Goal: Task Accomplishment & Management: Complete application form

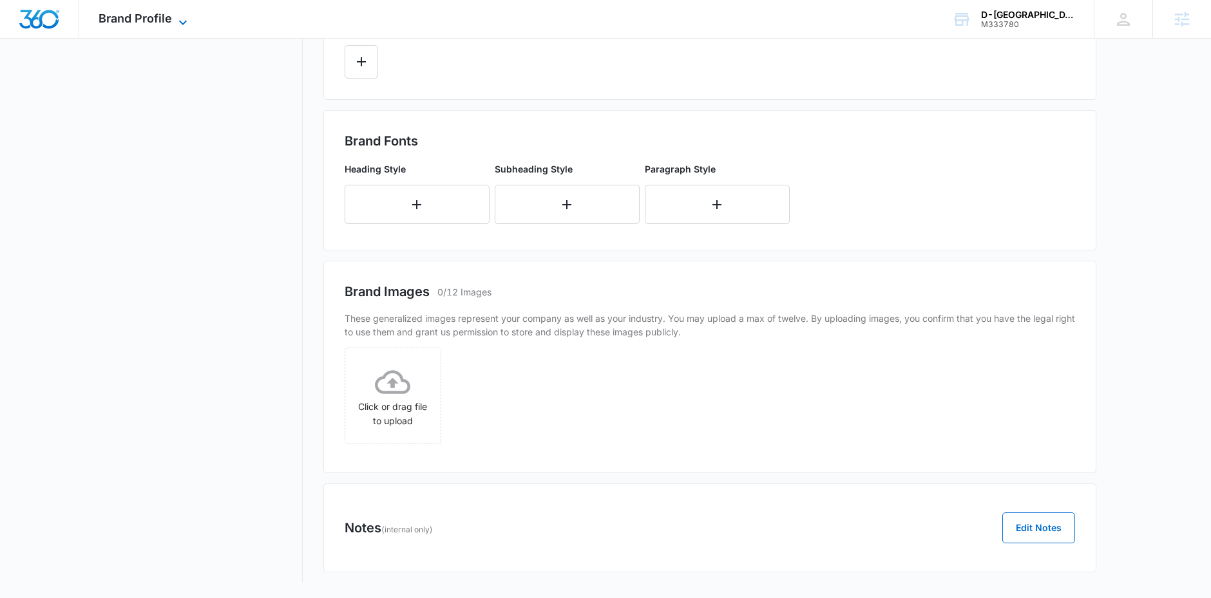
click at [182, 25] on icon at bounding box center [182, 22] width 15 height 15
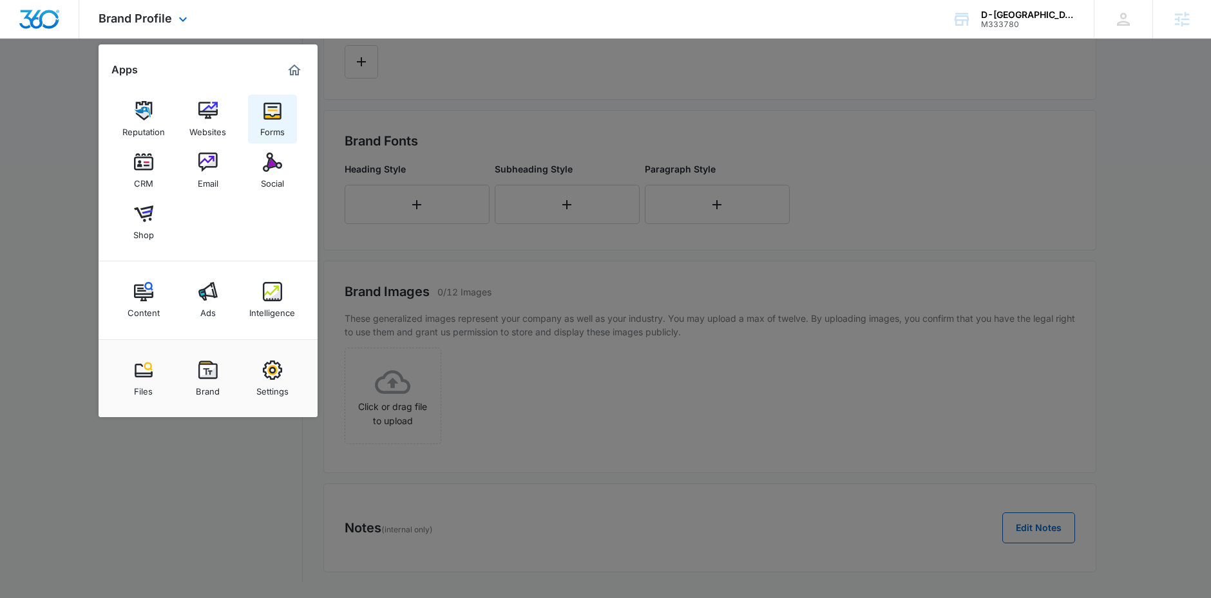
click at [281, 121] on div "Forms" at bounding box center [272, 128] width 24 height 17
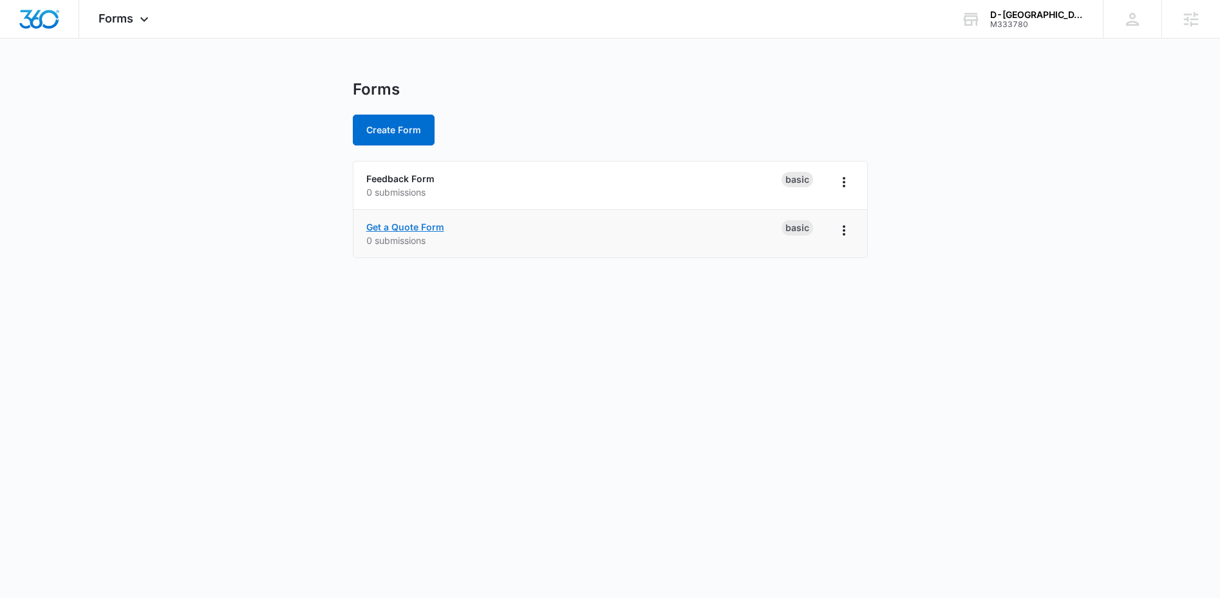
click at [411, 227] on link "Get a Quote Form" at bounding box center [405, 227] width 78 height 11
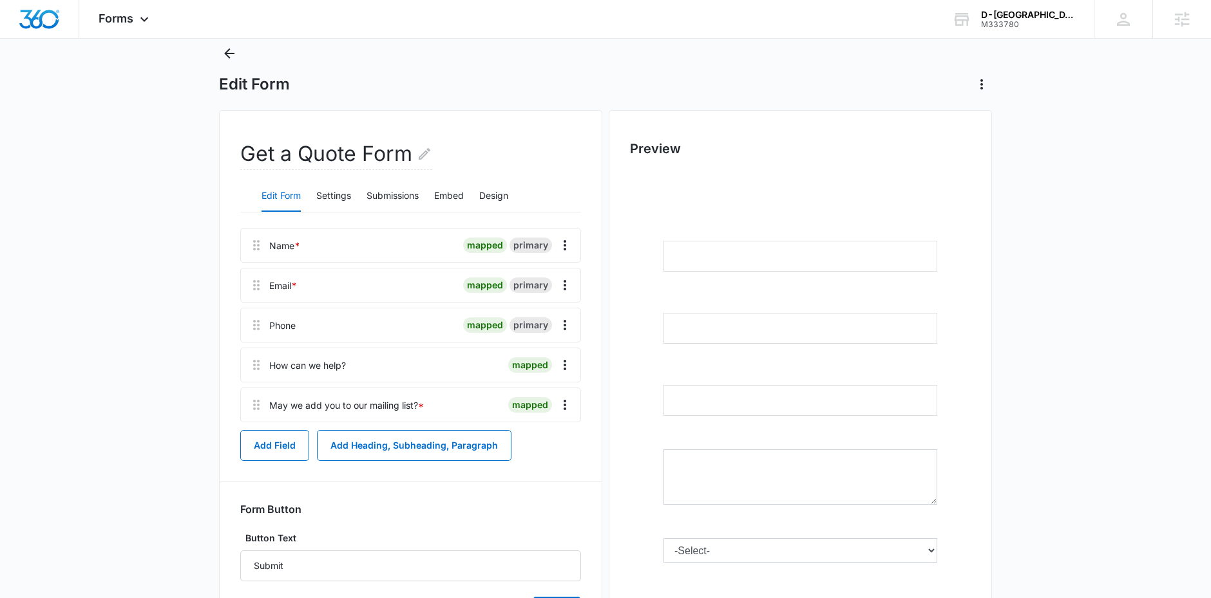
scroll to position [60, 0]
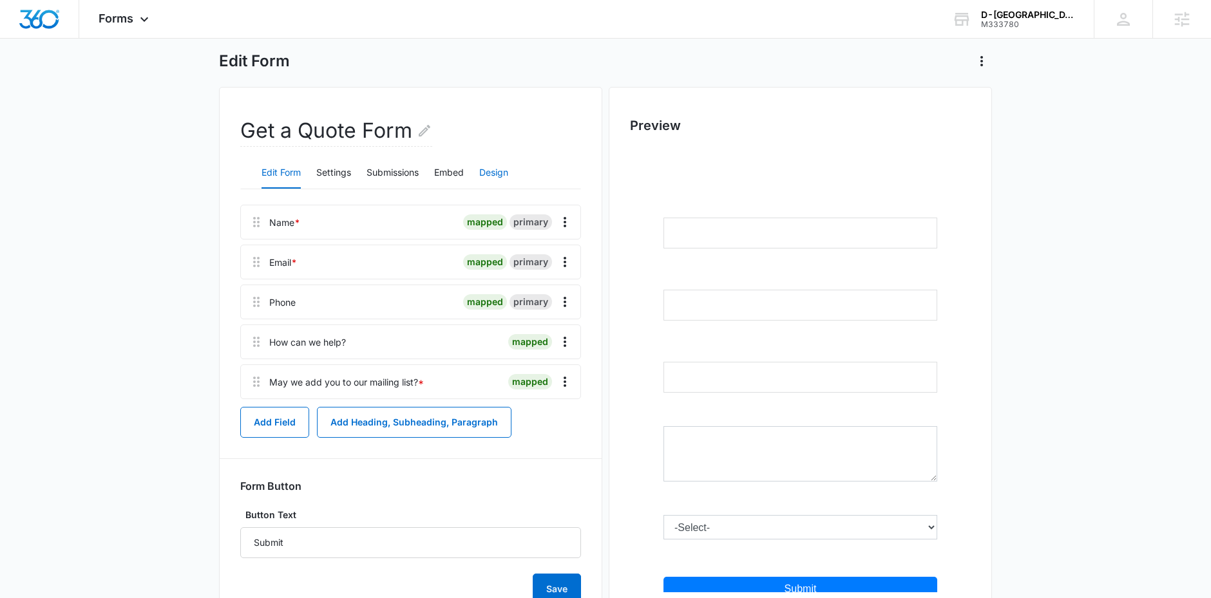
click at [481, 171] on button "Design" at bounding box center [493, 173] width 29 height 31
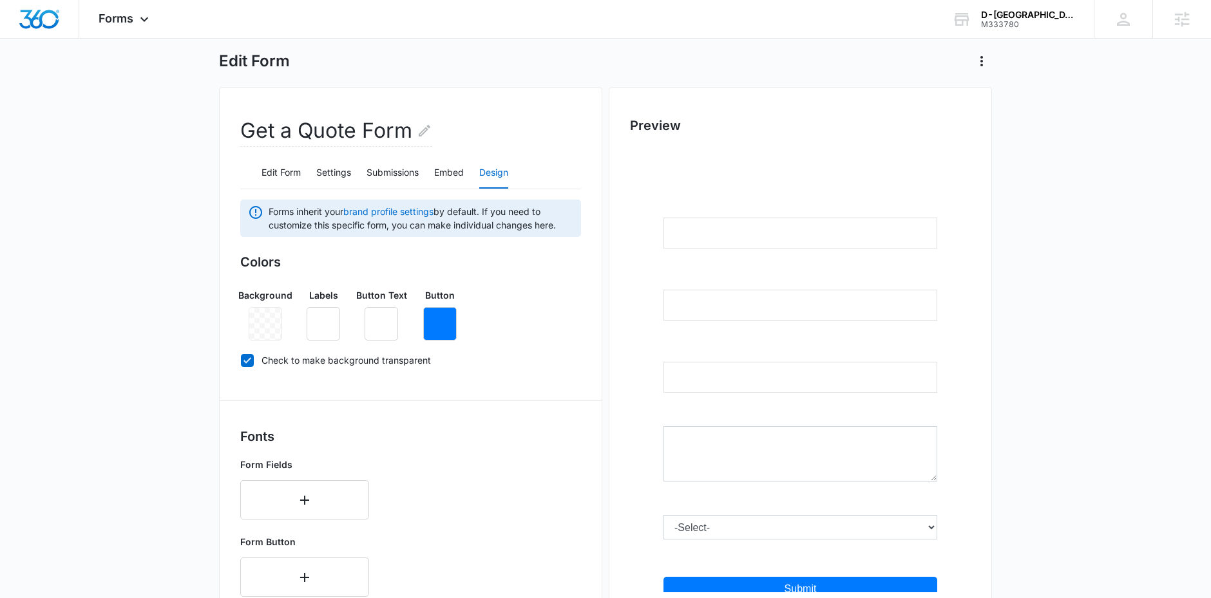
click at [493, 175] on button "Design" at bounding box center [493, 173] width 29 height 31
click at [328, 321] on icon "button" at bounding box center [323, 323] width 15 height 15
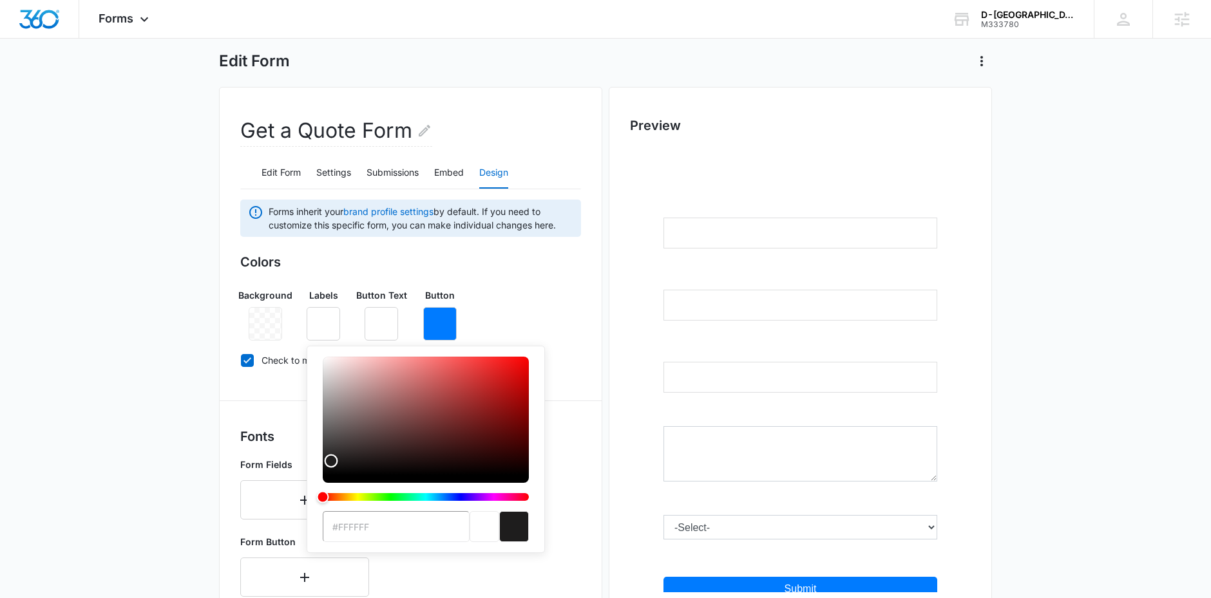
type input "#191919"
drag, startPoint x: 348, startPoint y: 460, endPoint x: 312, endPoint y: 464, distance: 35.6
click at [312, 464] on div "#191919 Recent Colors" at bounding box center [426, 492] width 238 height 292
click at [495, 310] on div "Background Labels #191919 Recent Colors Button Text Button" at bounding box center [410, 309] width 341 height 62
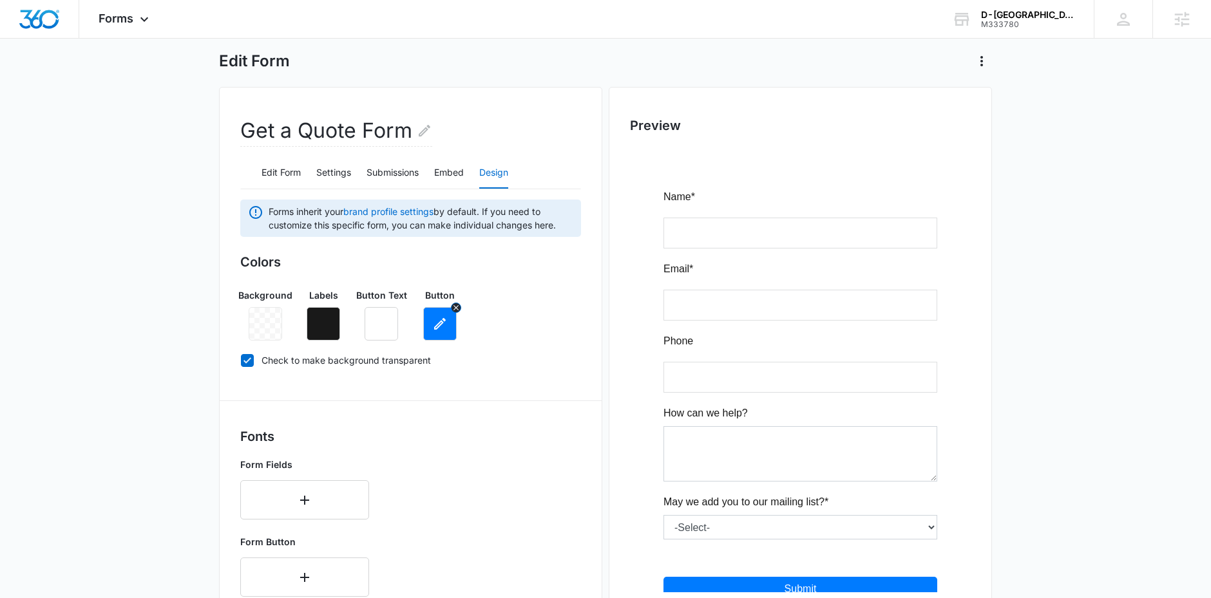
click at [432, 328] on icon "button" at bounding box center [439, 323] width 15 height 15
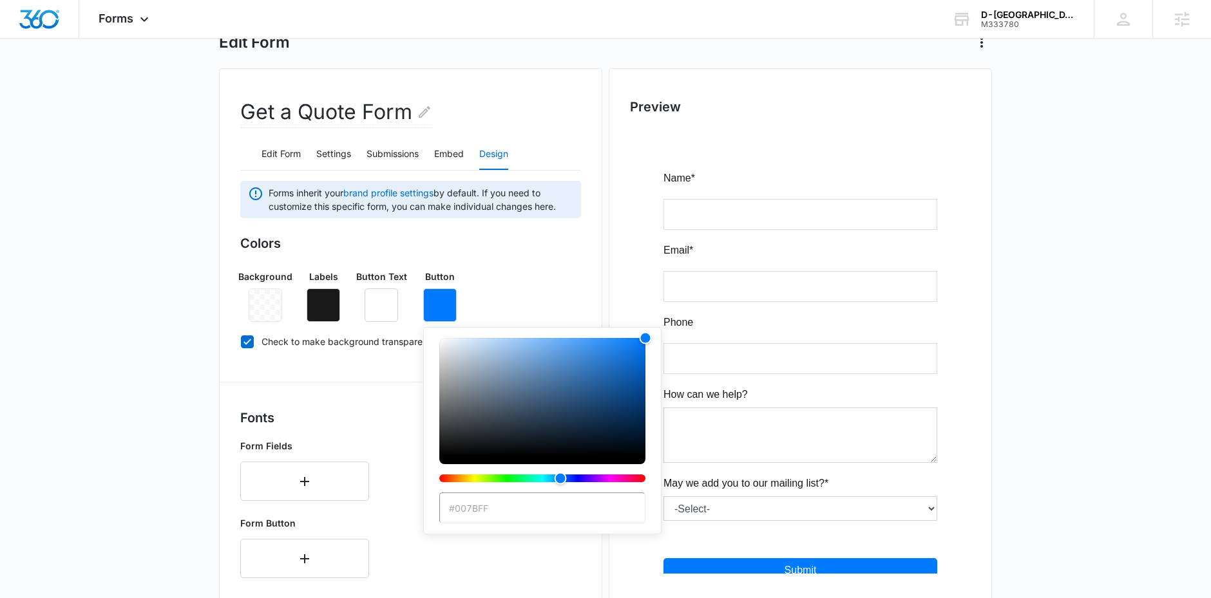
scroll to position [88, 0]
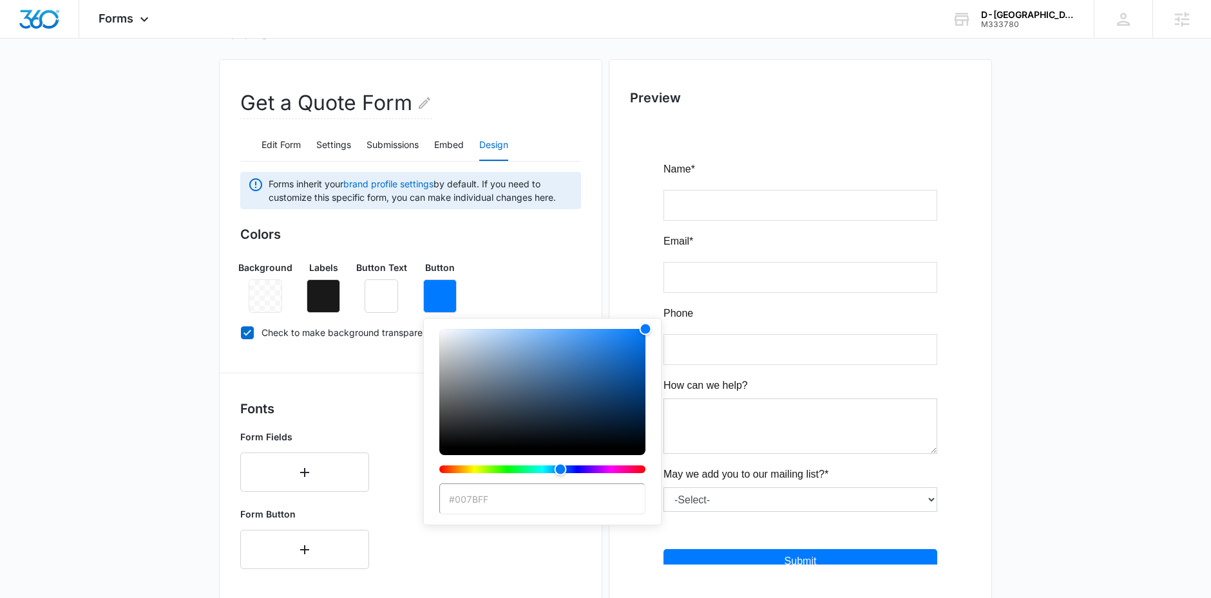
click at [551, 494] on input "#007BFF" at bounding box center [542, 499] width 206 height 31
paste input "DAB332"
type input "#DAB332"
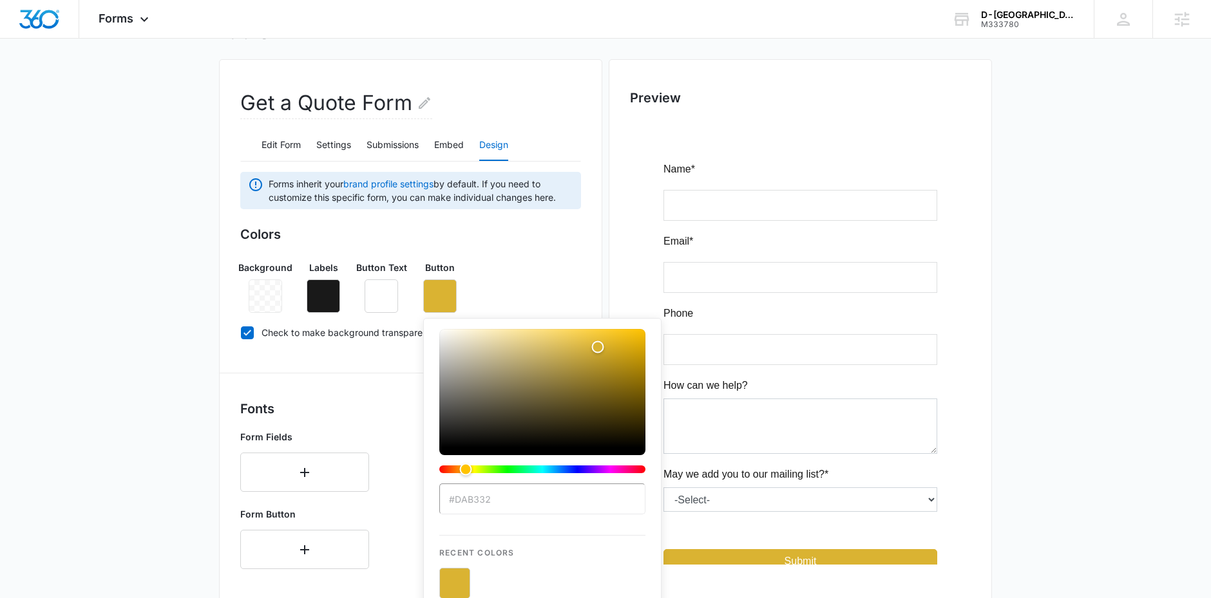
click at [505, 298] on div "Background Labels Button Text Button #DAB332 Recent Colors" at bounding box center [410, 282] width 341 height 62
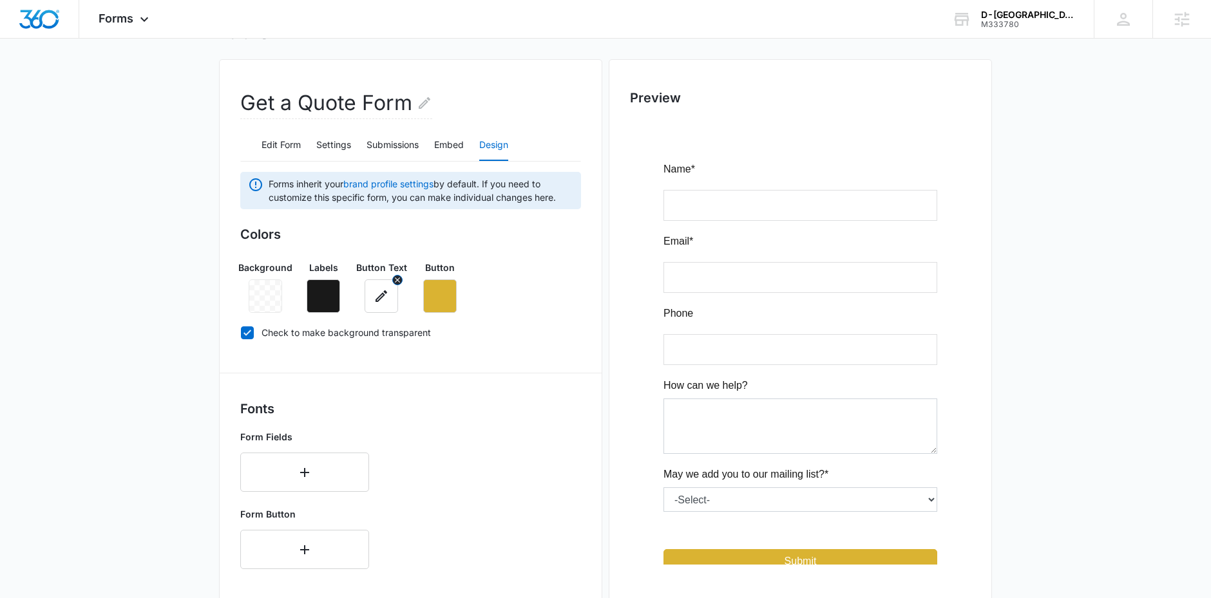
click at [379, 296] on icon "button" at bounding box center [381, 296] width 15 height 15
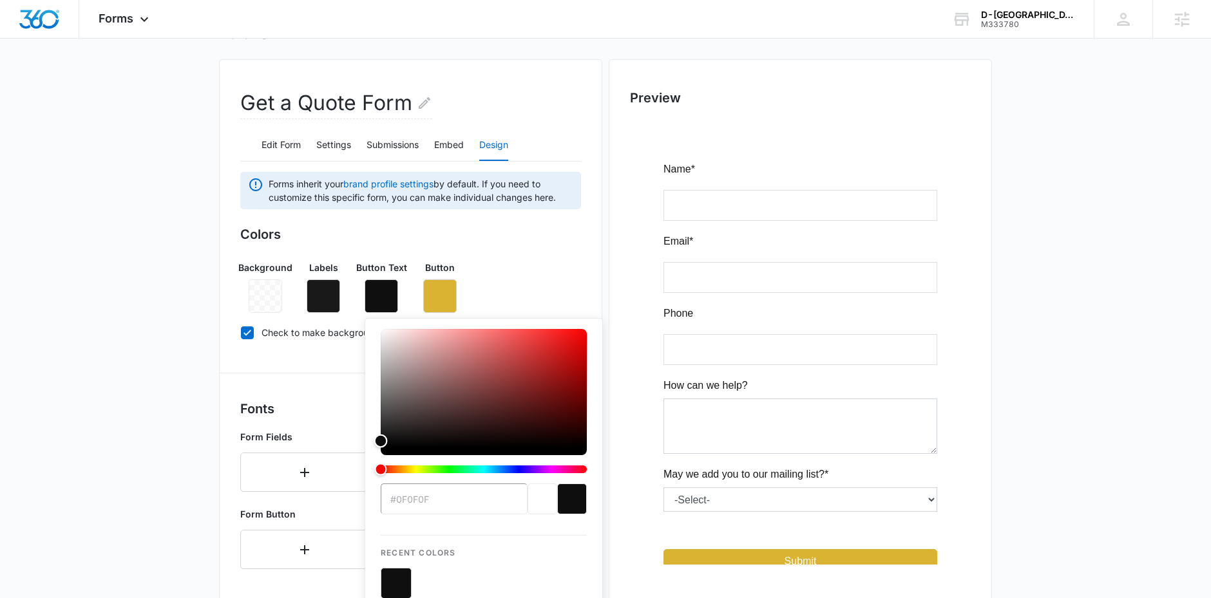
type input "#0c0c0c"
drag, startPoint x: 394, startPoint y: 438, endPoint x: 374, endPoint y: 442, distance: 21.0
click at [381, 442] on div "Color" at bounding box center [484, 388] width 206 height 118
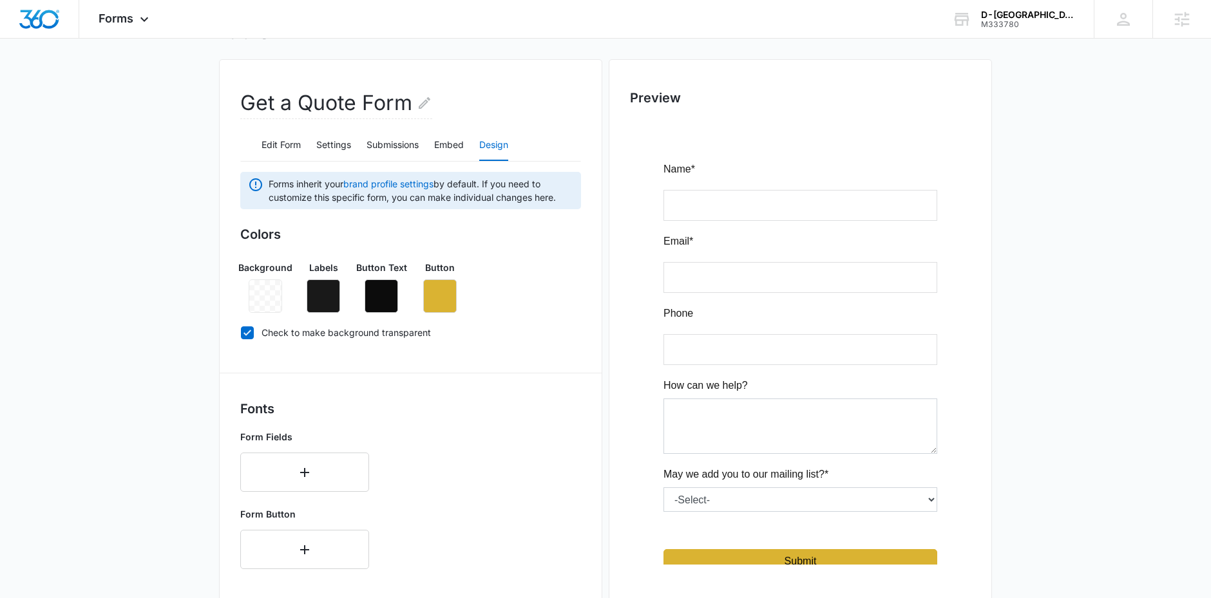
click at [523, 295] on div "Background Labels Button Text Button" at bounding box center [410, 282] width 341 height 62
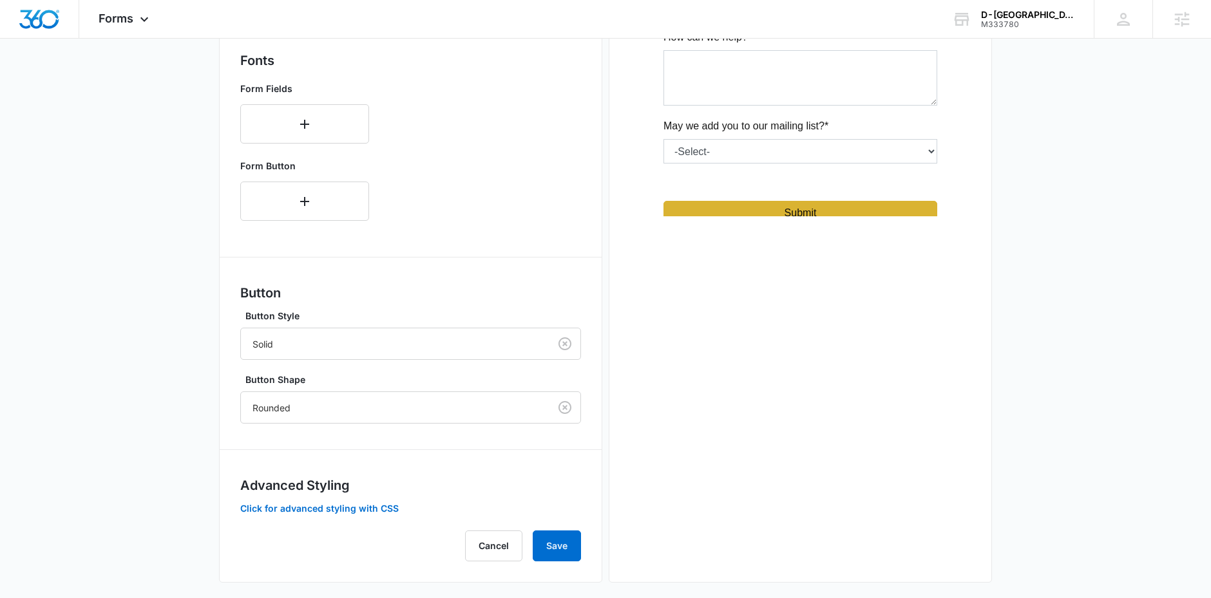
scroll to position [446, 0]
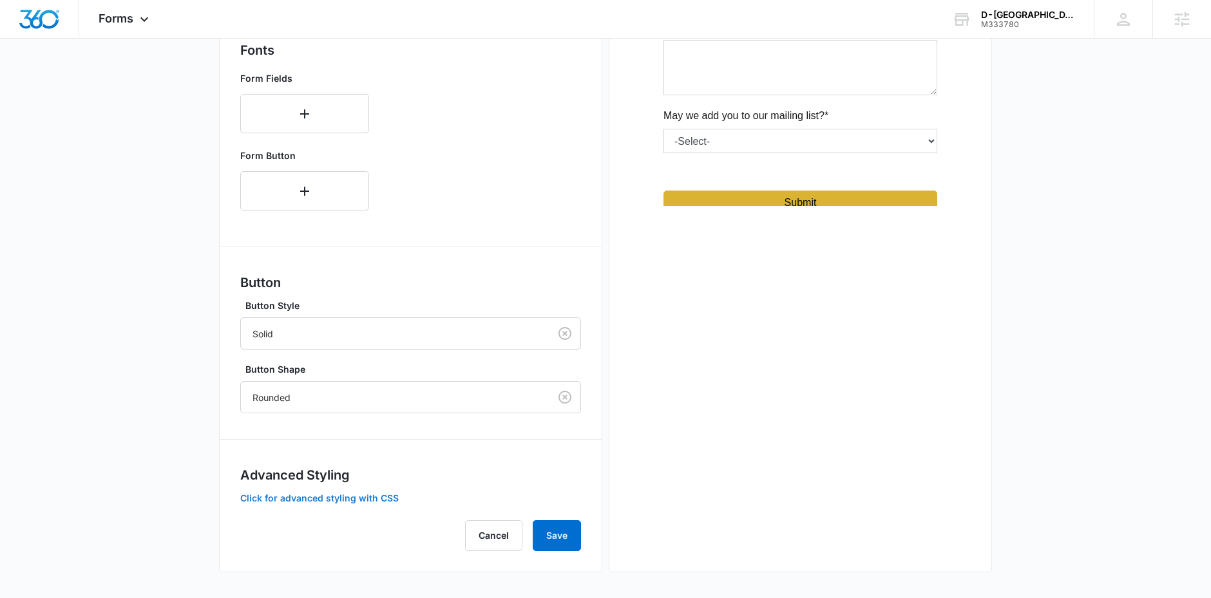
click at [375, 500] on button "Click for advanced styling with CSS" at bounding box center [319, 498] width 158 height 9
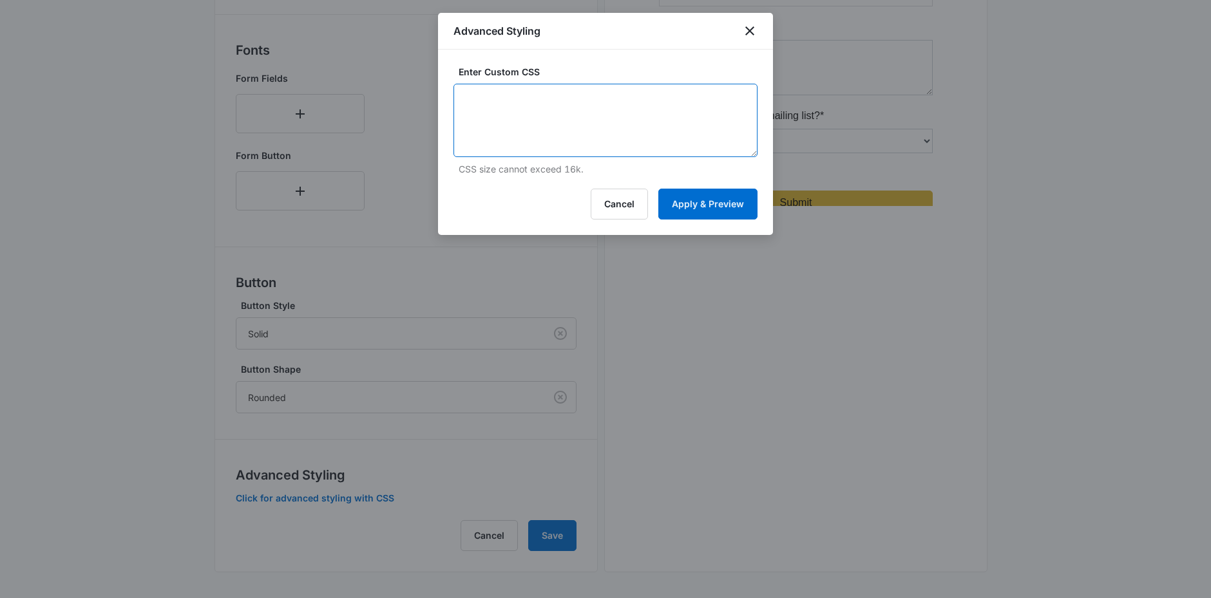
click at [510, 99] on textarea at bounding box center [605, 120] width 304 height 73
paste textarea "/* Form Container - use the following if a form background color is needed */ #…"
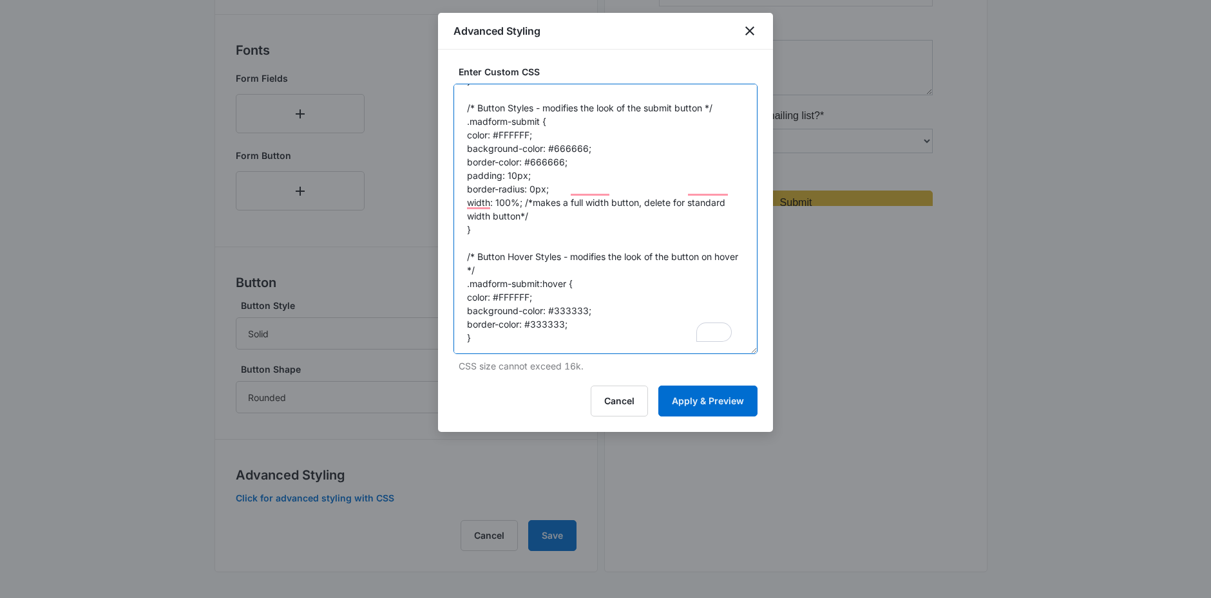
scroll to position [0, 0]
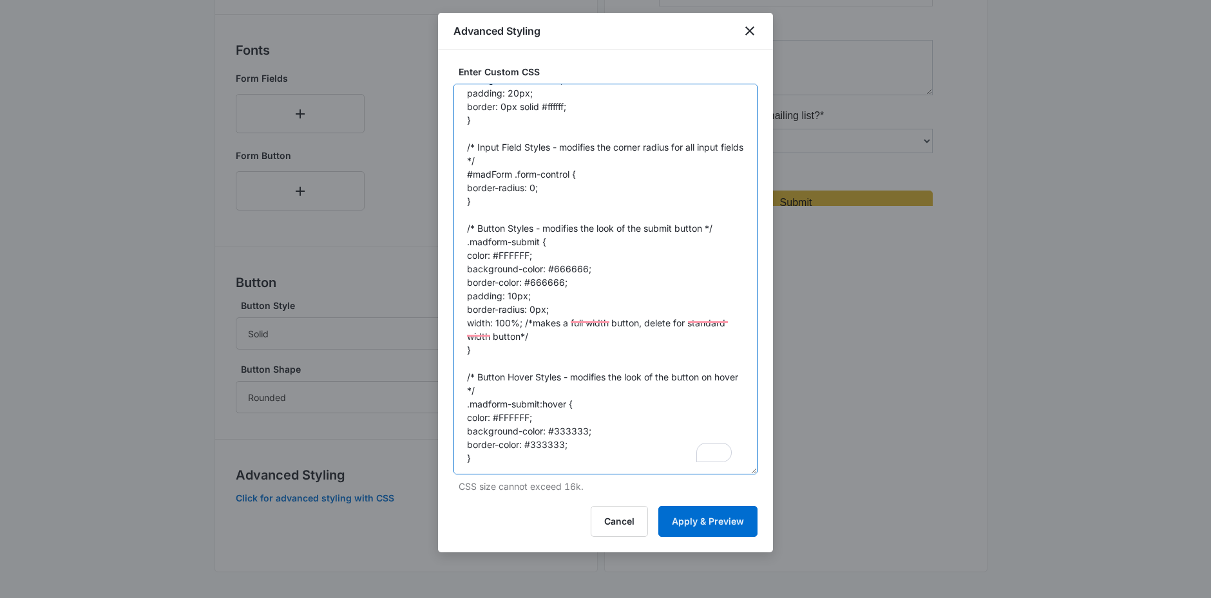
drag, startPoint x: 754, startPoint y: 153, endPoint x: 746, endPoint y: 477, distance: 324.7
click at [746, 475] on textarea "/* Form Container - use the following if a form background color is needed */ #…" at bounding box center [605, 279] width 304 height 391
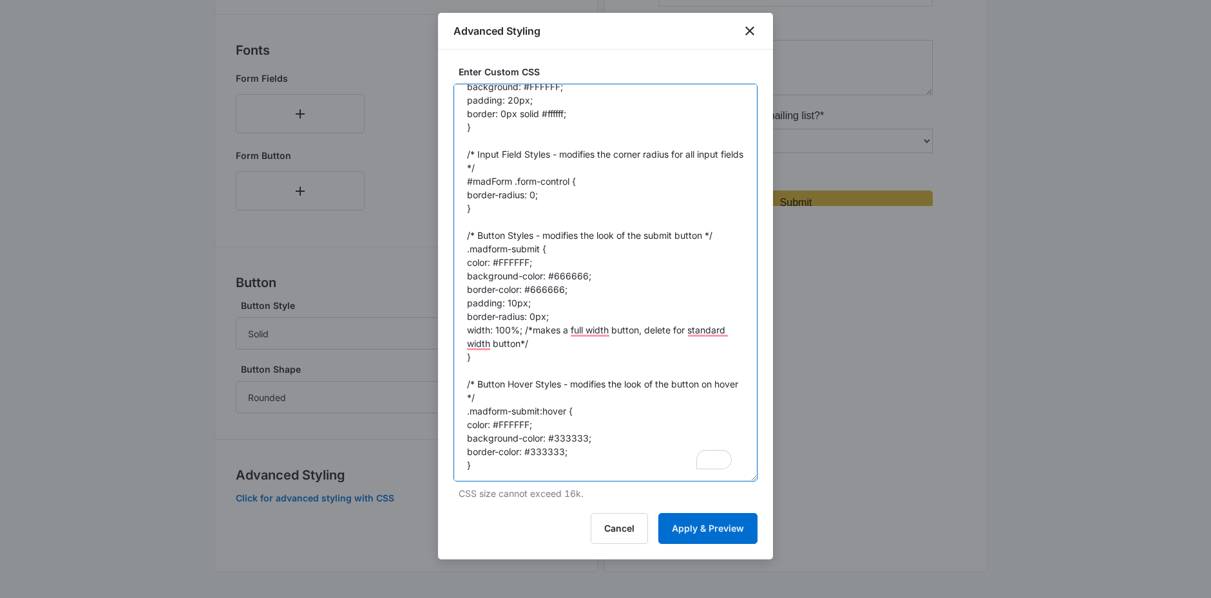
drag, startPoint x: 587, startPoint y: 278, endPoint x: 555, endPoint y: 277, distance: 31.6
click at [555, 277] on textarea "/* Form Container - use the following if a form background color is needed */ #…" at bounding box center [605, 283] width 304 height 398
paste textarea "#DAB332"
click at [556, 278] on textarea "/* Form Container - use the following if a form background color is needed */ #…" at bounding box center [605, 283] width 304 height 398
drag, startPoint x: 566, startPoint y: 294, endPoint x: 525, endPoint y: 287, distance: 41.8
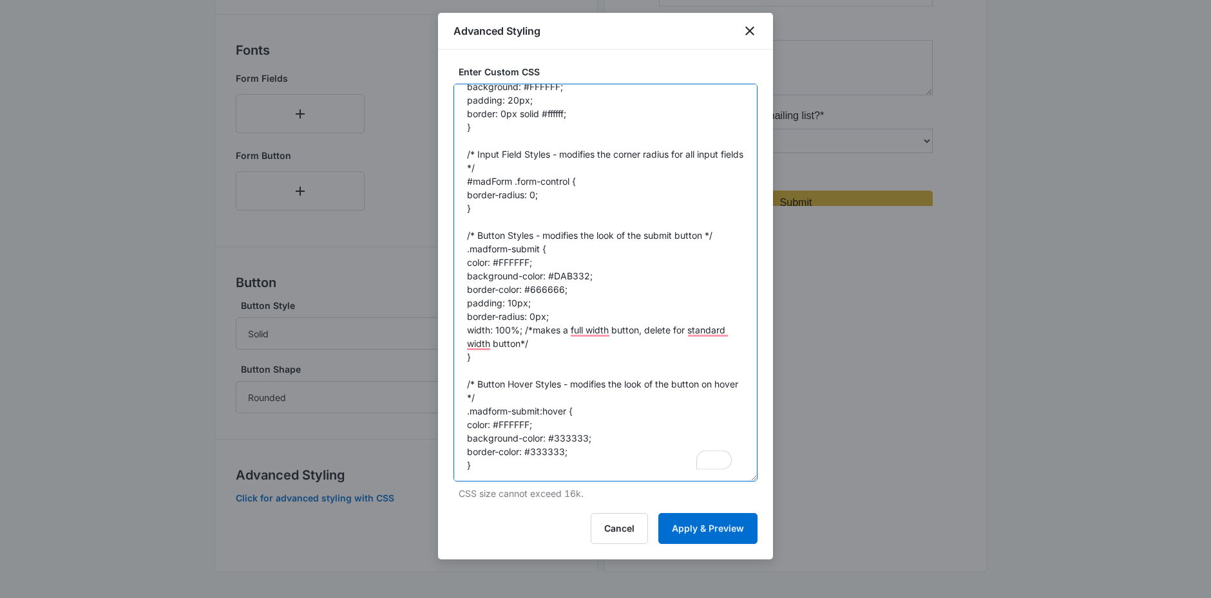
click at [525, 287] on textarea "/* Form Container - use the following if a form background color is needed */ #…" at bounding box center [605, 283] width 304 height 398
paste textarea "DAB332"
click at [531, 314] on textarea "/* Form Container - use the following if a form background color is needed */ #…" at bounding box center [605, 283] width 304 height 398
click at [591, 313] on textarea "/* Form Container - use the following if a form background color is needed */ #…" at bounding box center [605, 283] width 304 height 398
drag, startPoint x: 529, startPoint y: 263, endPoint x: 495, endPoint y: 258, distance: 34.5
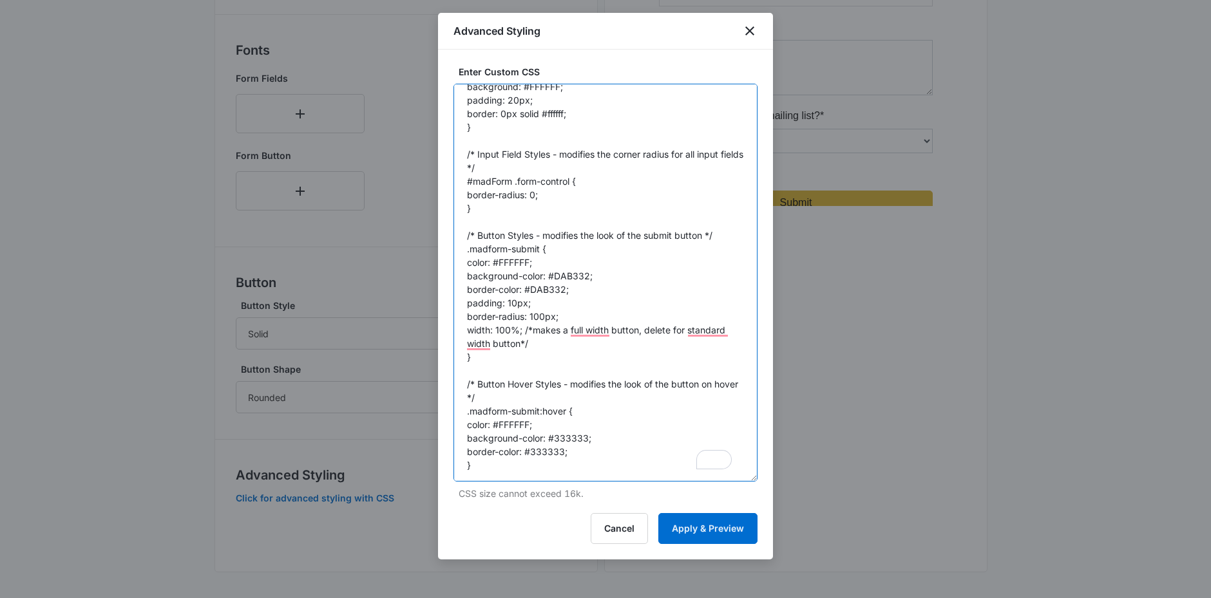
click at [495, 258] on textarea "/* Form Container - use the following if a form background color is needed */ #…" at bounding box center [605, 283] width 304 height 398
paste textarea "242424"
drag, startPoint x: 587, startPoint y: 439, endPoint x: 550, endPoint y: 435, distance: 37.5
click at [550, 435] on textarea "/* Form Container - use the following if a form background color is needed */ #…" at bounding box center [605, 283] width 304 height 398
paste textarea "242424"
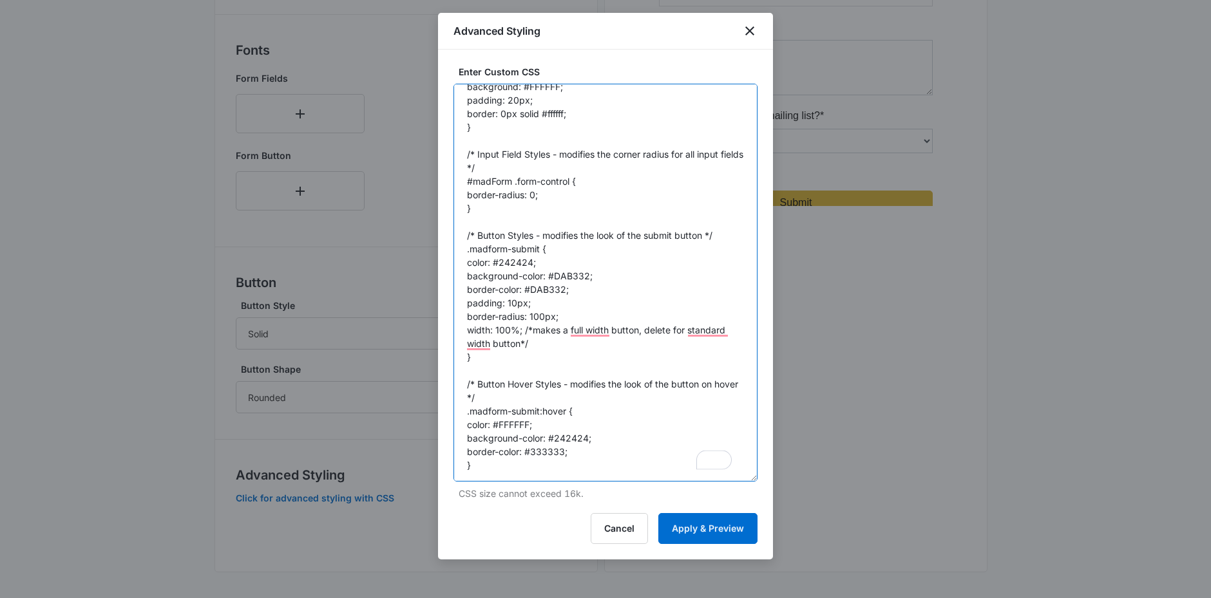
drag, startPoint x: 565, startPoint y: 449, endPoint x: 525, endPoint y: 449, distance: 39.9
click at [525, 449] on textarea "/* Form Container - use the following if a form background color is needed */ #…" at bounding box center [605, 283] width 304 height 398
paste textarea "242424"
drag, startPoint x: 588, startPoint y: 278, endPoint x: 551, endPoint y: 273, distance: 37.6
click at [551, 273] on textarea "/* Form Container - use the following if a form background color is needed */ #…" at bounding box center [605, 283] width 304 height 398
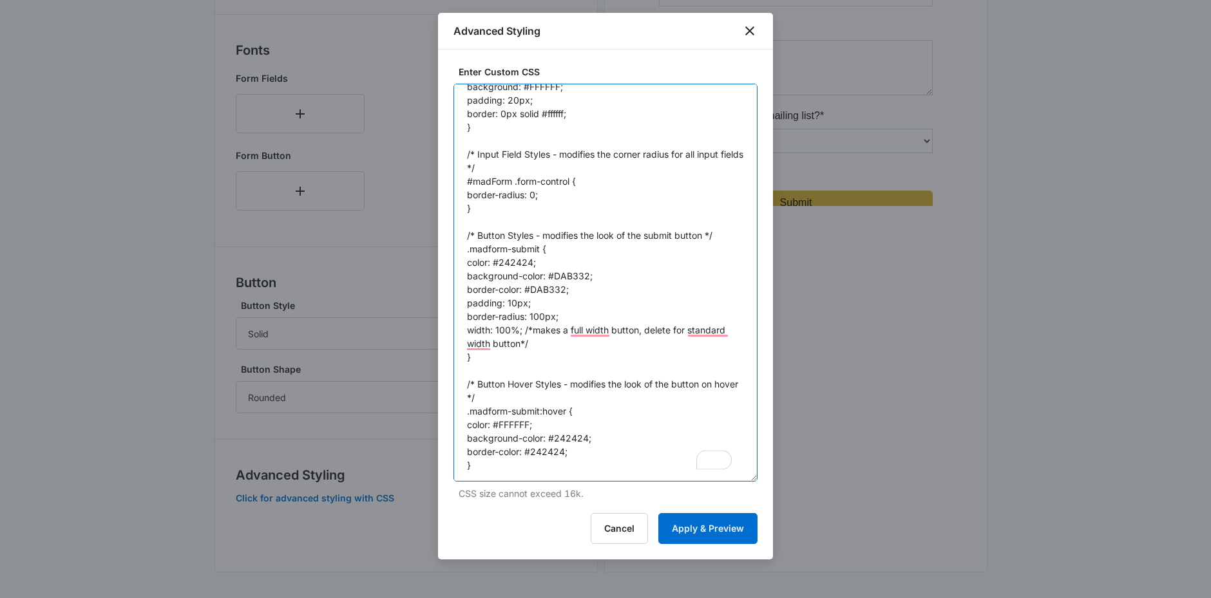
drag, startPoint x: 528, startPoint y: 426, endPoint x: 495, endPoint y: 429, distance: 33.6
click at [495, 429] on textarea "/* Form Container - use the following if a form background color is needed */ #…" at bounding box center [605, 283] width 304 height 398
paste textarea "DAB332"
type textarea "/* Form Container - use the following if a form background color is needed */ #…"
click at [685, 527] on button "Apply & Preview" at bounding box center [707, 528] width 99 height 31
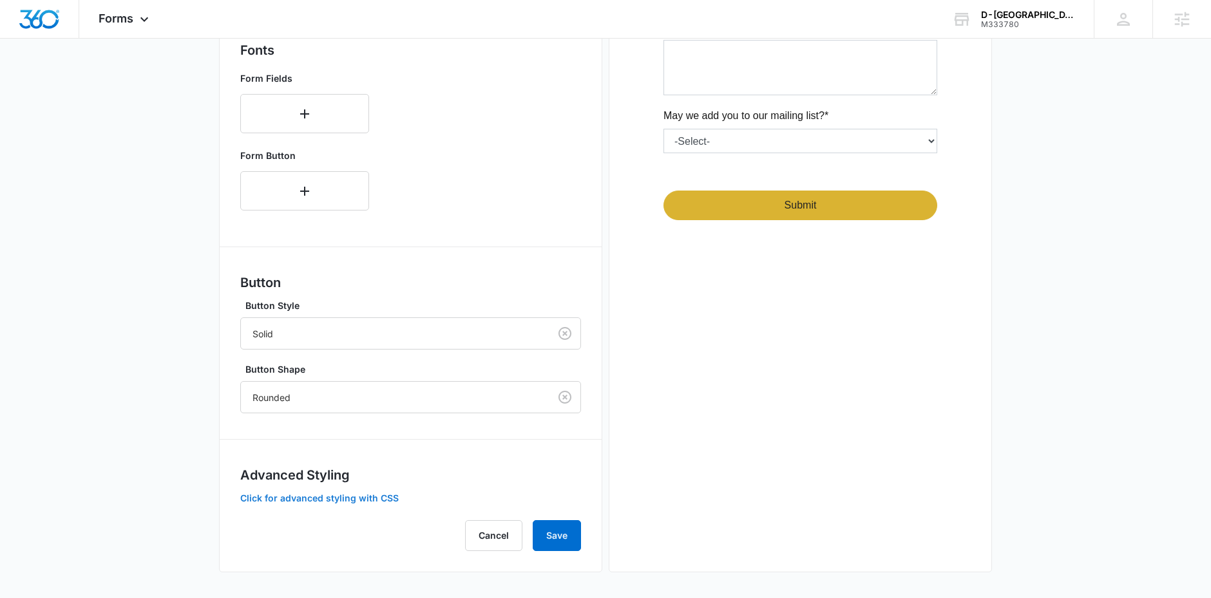
click at [390, 501] on button "Click for advanced styling with CSS" at bounding box center [319, 498] width 158 height 9
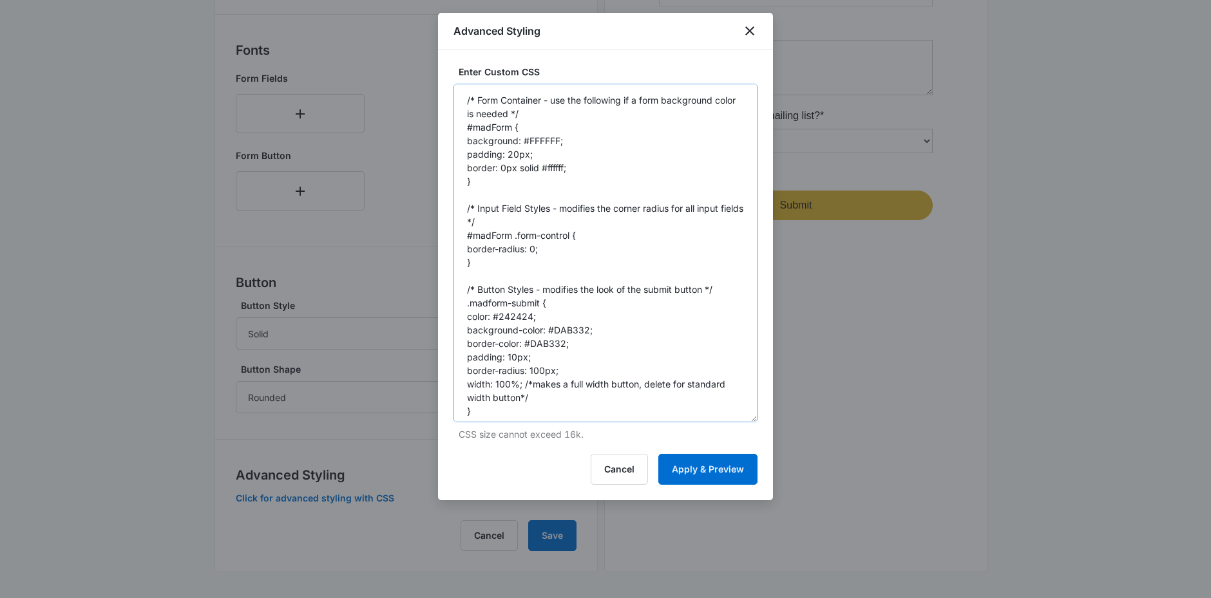
drag, startPoint x: 751, startPoint y: 155, endPoint x: 752, endPoint y: 420, distance: 265.3
click at [752, 420] on textarea "/* Form Container - use the following if a form background color is needed */ #…" at bounding box center [605, 253] width 304 height 339
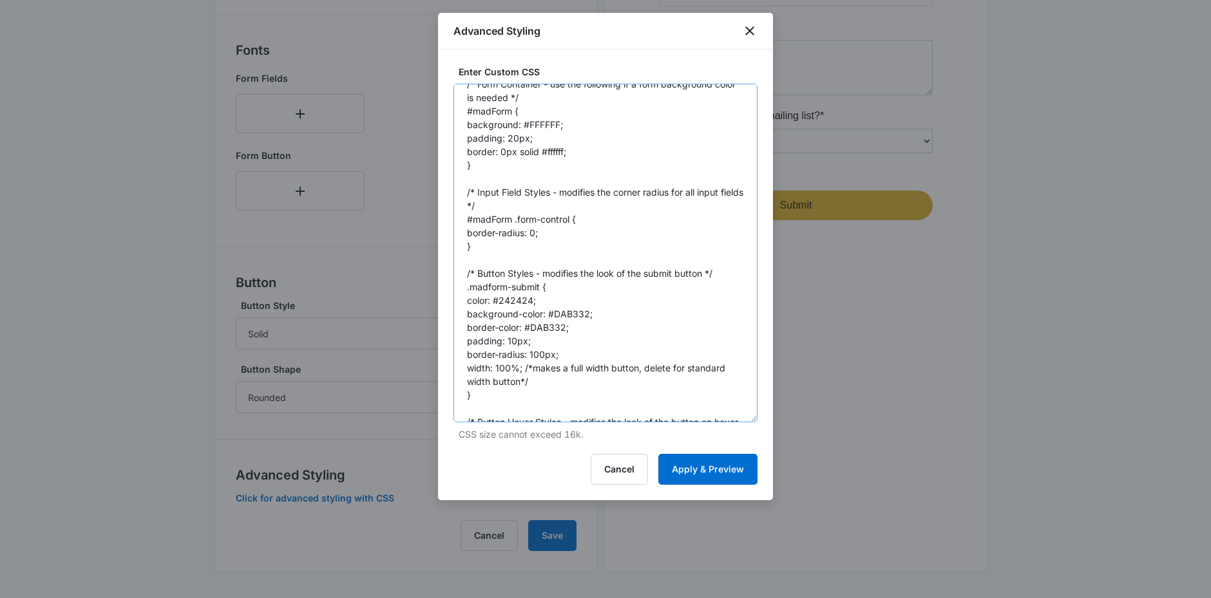
scroll to position [19, 0]
click at [563, 337] on textarea "/* Form Container - use the following if a form background color is needed */ #…" at bounding box center [605, 253] width 304 height 339
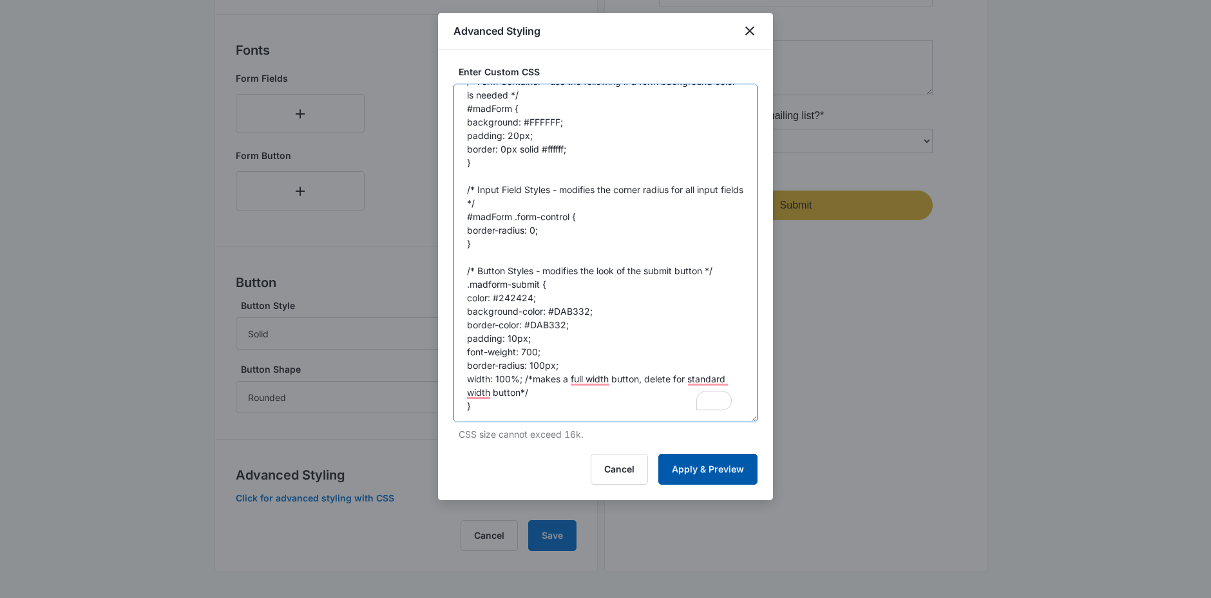
type textarea "/* Form Container - use the following if a form background color is needed */ #…"
click at [681, 473] on button "Apply & Preview" at bounding box center [707, 469] width 99 height 31
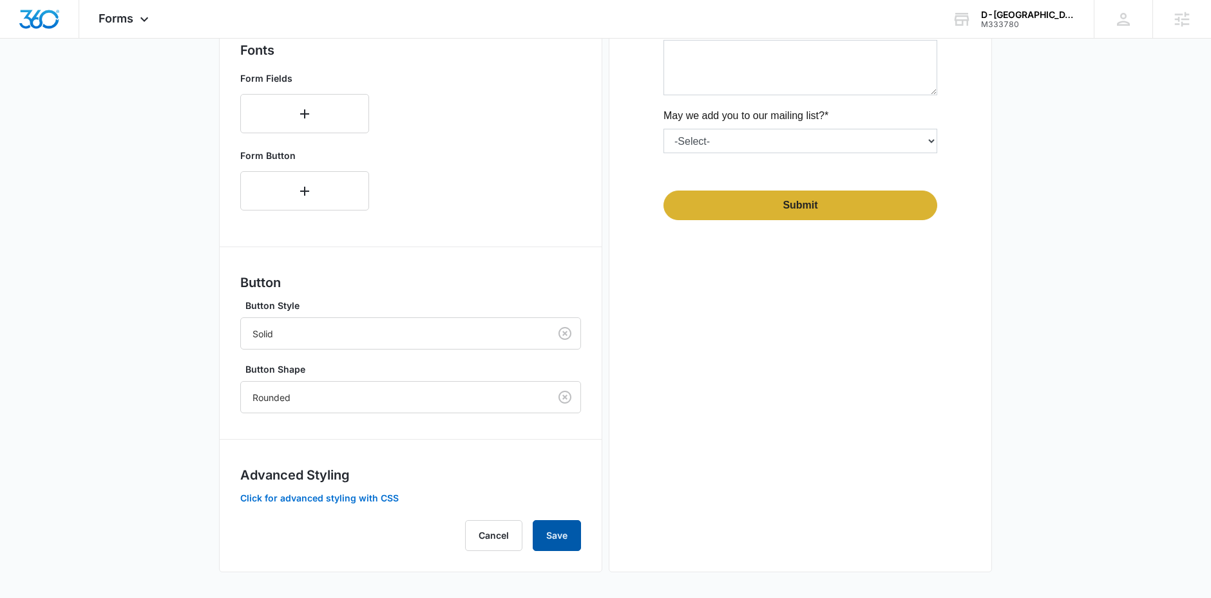
click at [559, 540] on button "Save" at bounding box center [557, 535] width 48 height 31
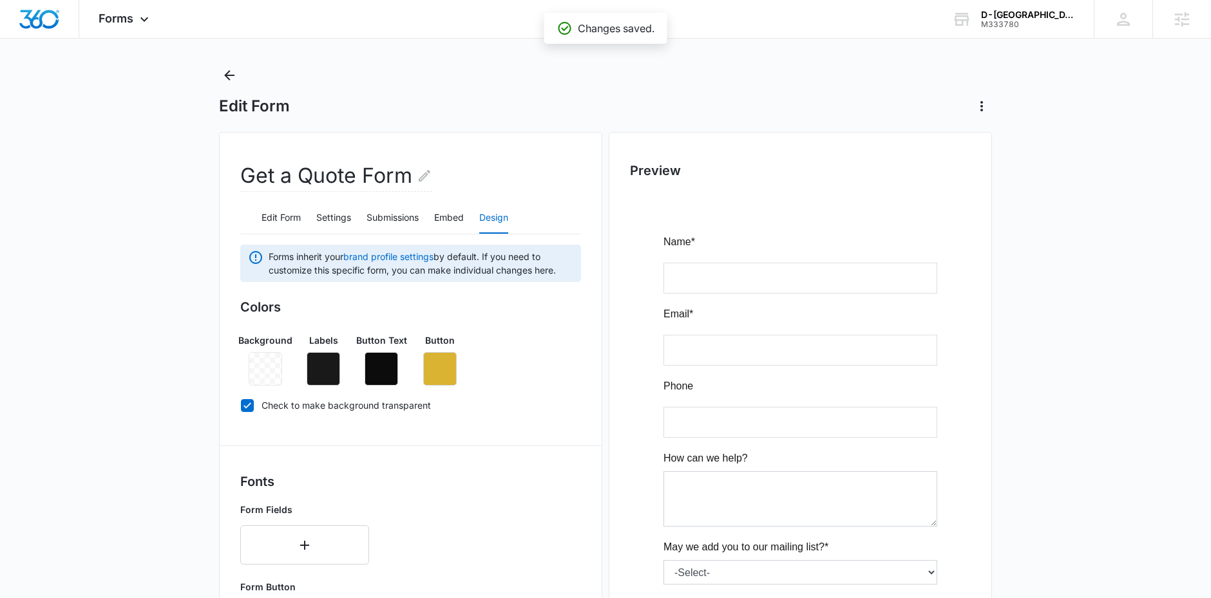
scroll to position [0, 0]
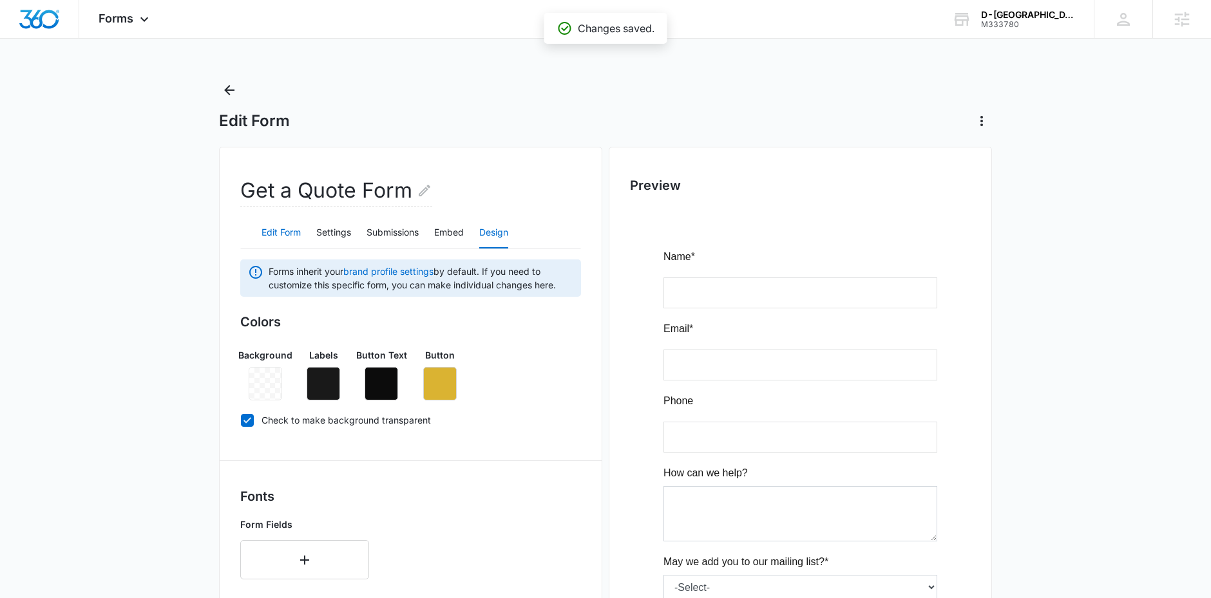
click at [273, 232] on button "Edit Form" at bounding box center [280, 233] width 39 height 31
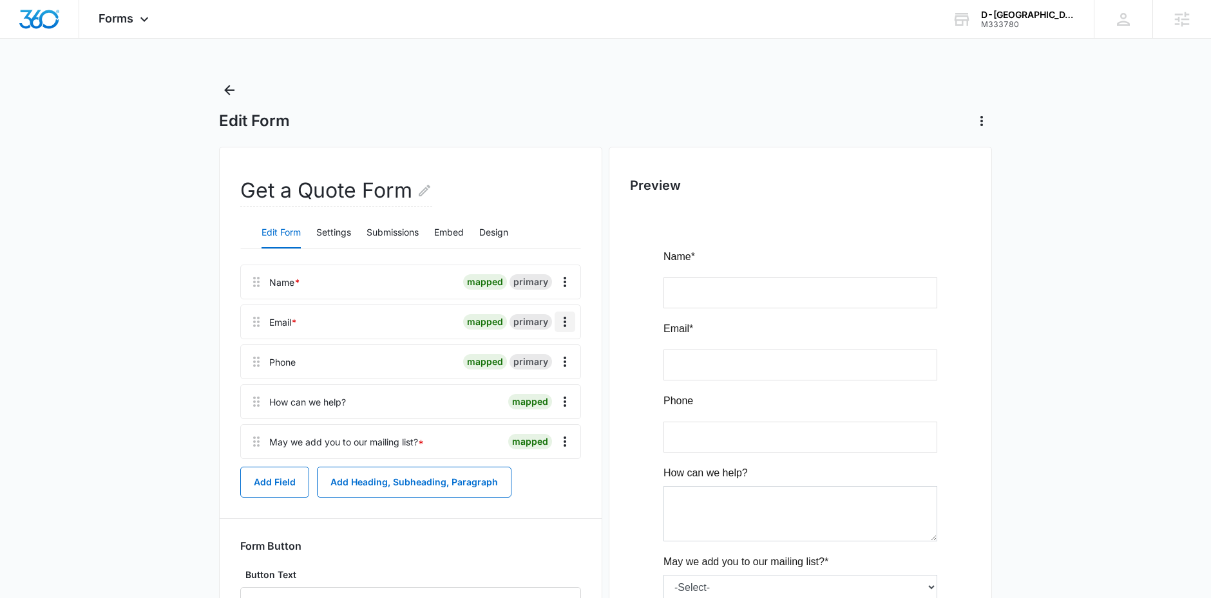
click at [569, 319] on icon "Overflow Menu" at bounding box center [564, 321] width 15 height 15
click at [527, 357] on div "Edit" at bounding box center [529, 358] width 27 height 9
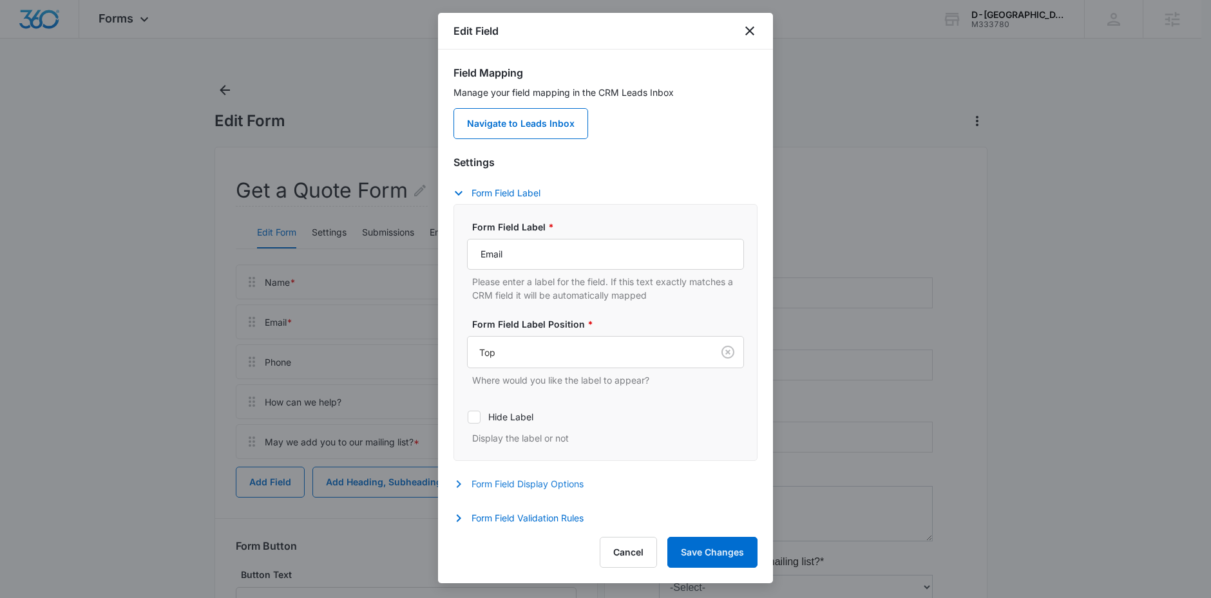
click at [502, 490] on button "Form Field Display Options" at bounding box center [524, 484] width 143 height 15
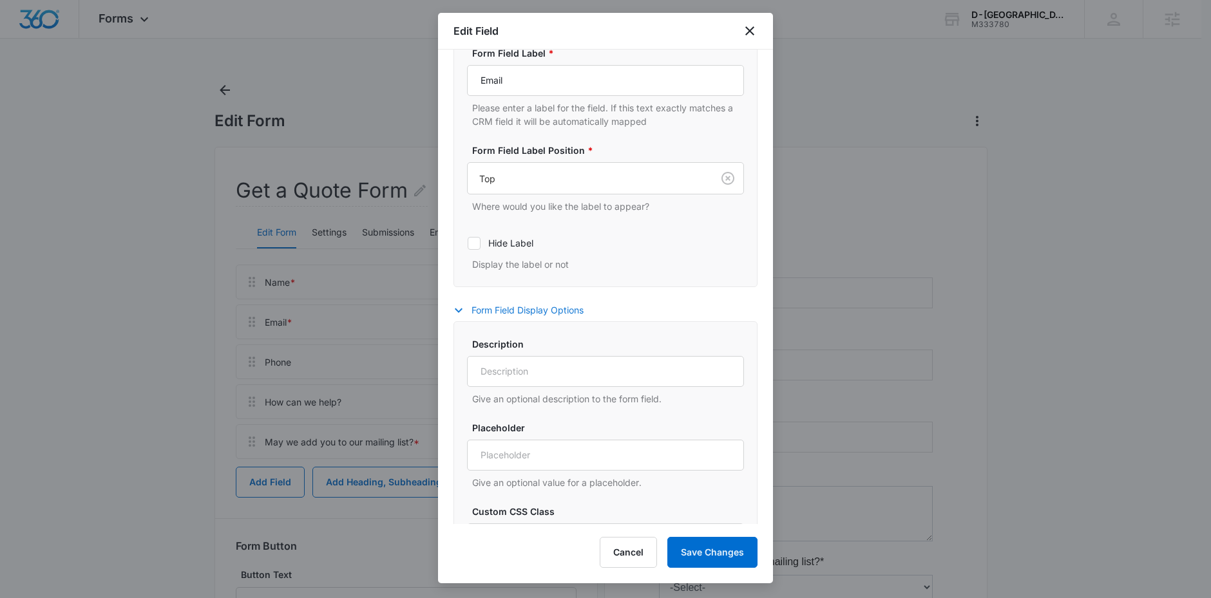
scroll to position [225, 0]
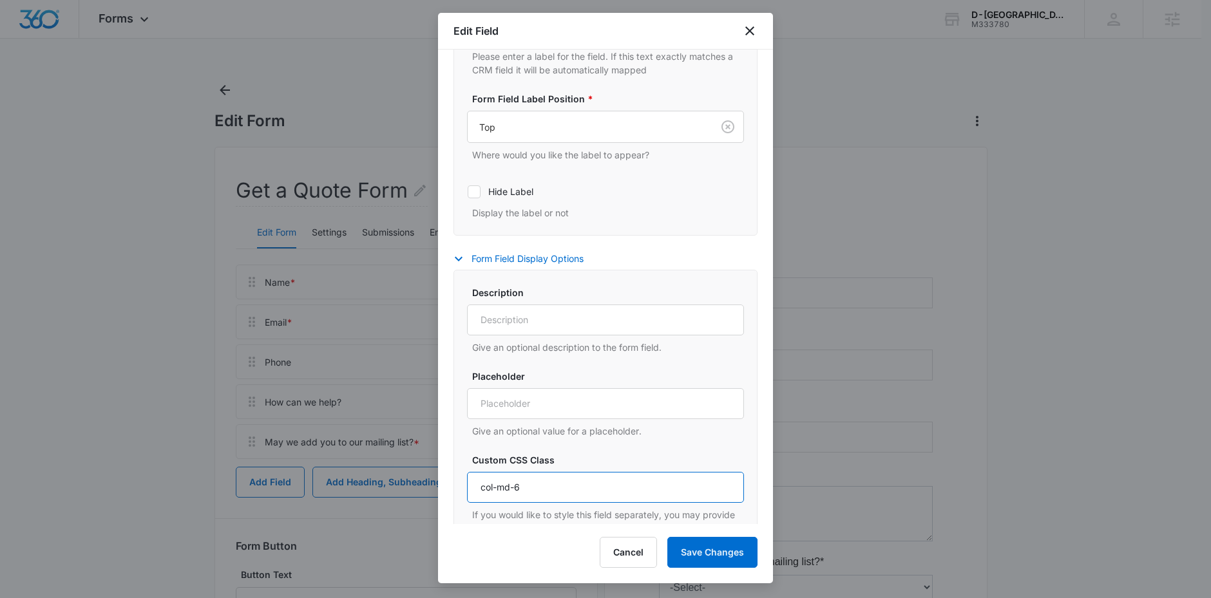
drag, startPoint x: 511, startPoint y: 490, endPoint x: 494, endPoint y: 491, distance: 17.4
click at [494, 491] on input "col-md-6" at bounding box center [605, 487] width 277 height 31
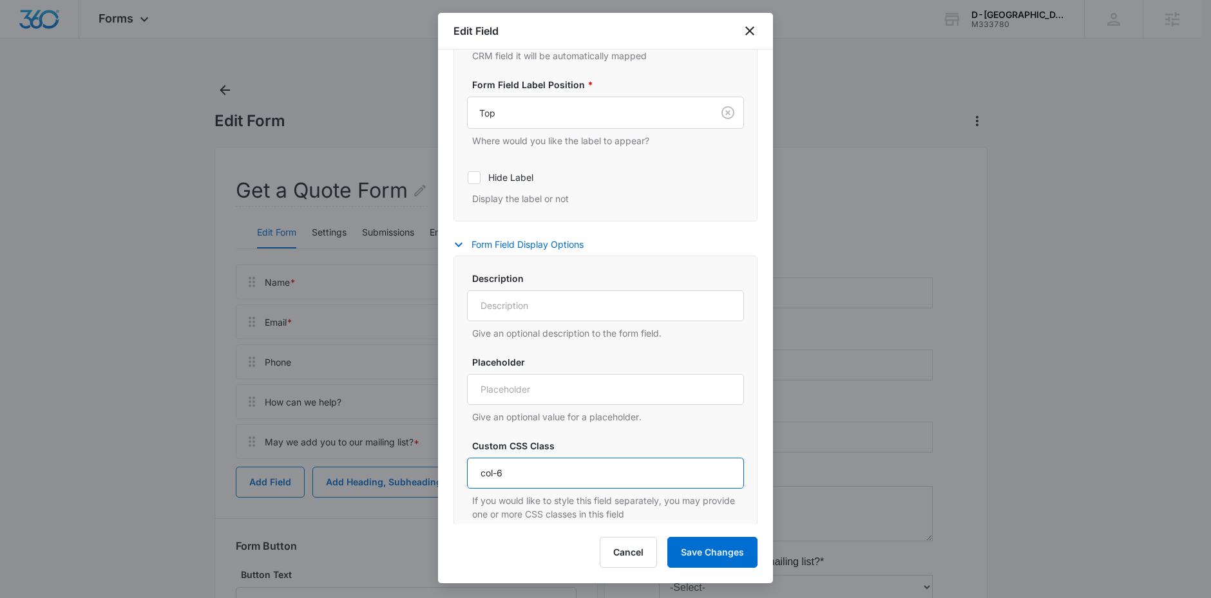
scroll to position [323, 0]
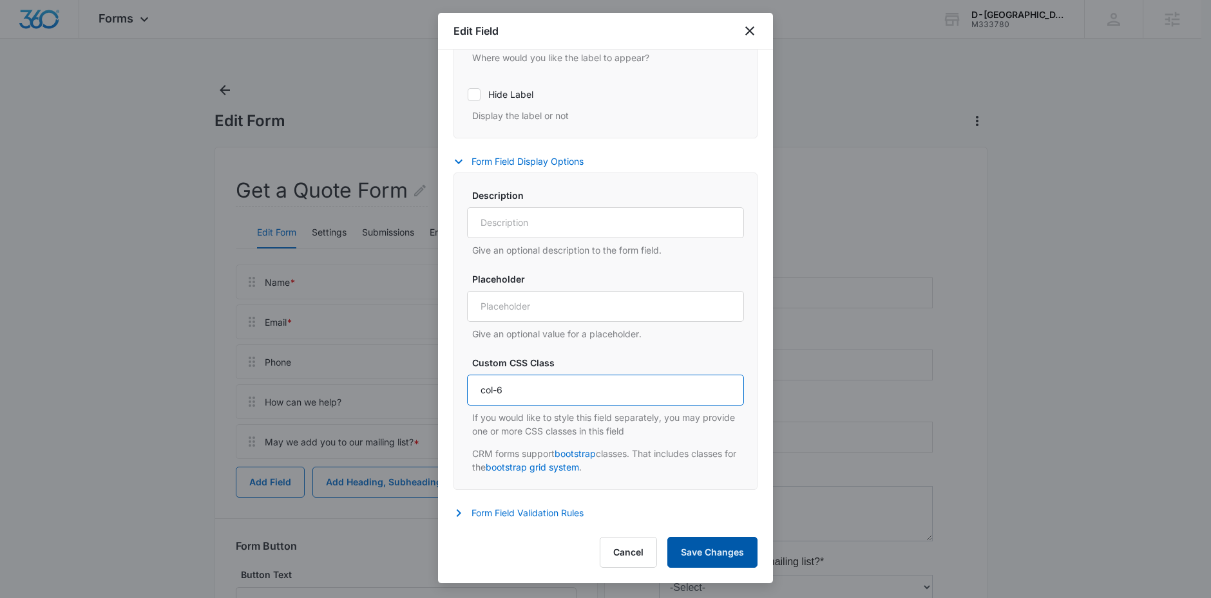
type input "col-6"
click at [692, 546] on button "Save Changes" at bounding box center [712, 552] width 90 height 31
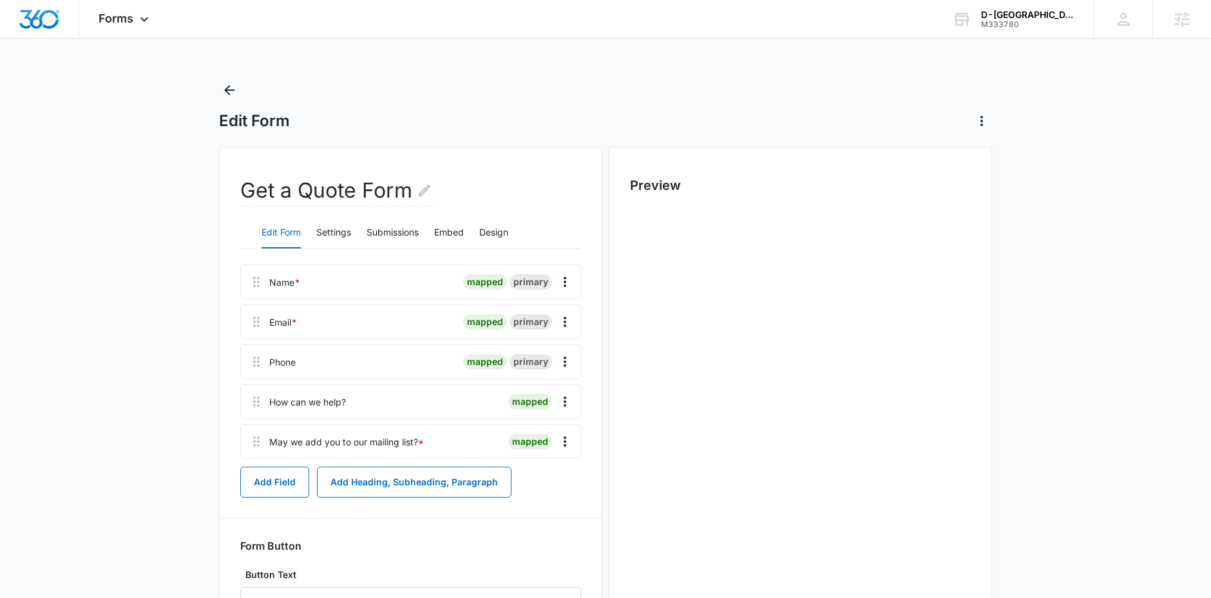
scroll to position [0, 0]
click at [560, 356] on icon "Overflow Menu" at bounding box center [564, 361] width 15 height 15
click at [540, 387] on div "Edit Delete" at bounding box center [537, 407] width 75 height 61
drag, startPoint x: 563, startPoint y: 362, endPoint x: 560, endPoint y: 372, distance: 10.2
click at [564, 361] on icon "Overflow Menu" at bounding box center [564, 362] width 3 height 10
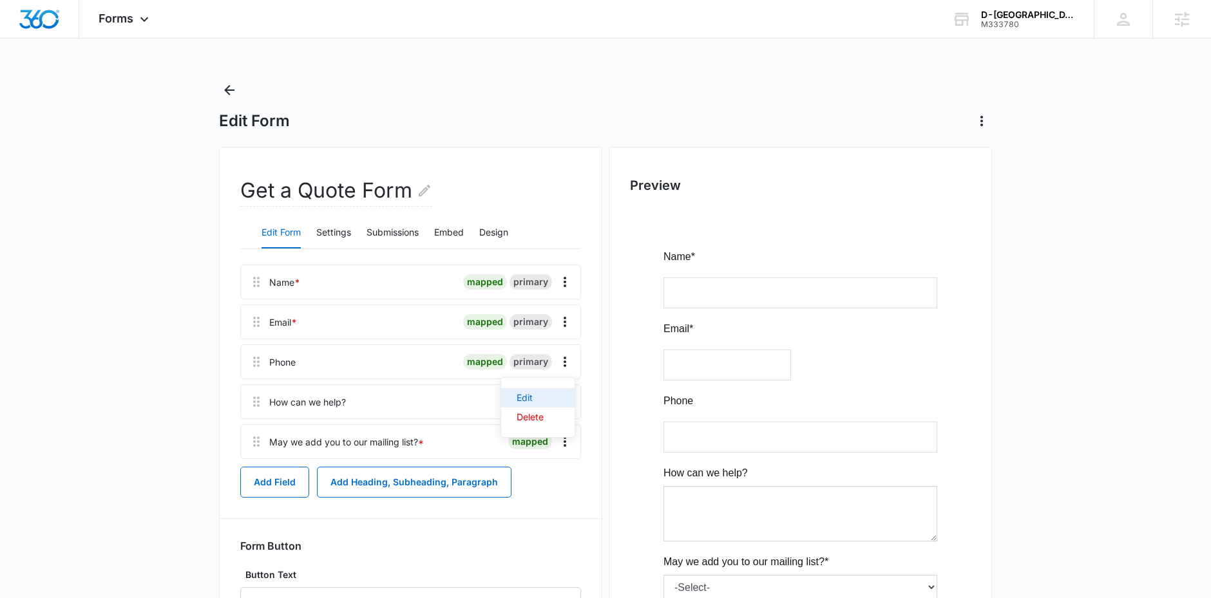
click at [534, 402] on div "Edit" at bounding box center [529, 397] width 27 height 9
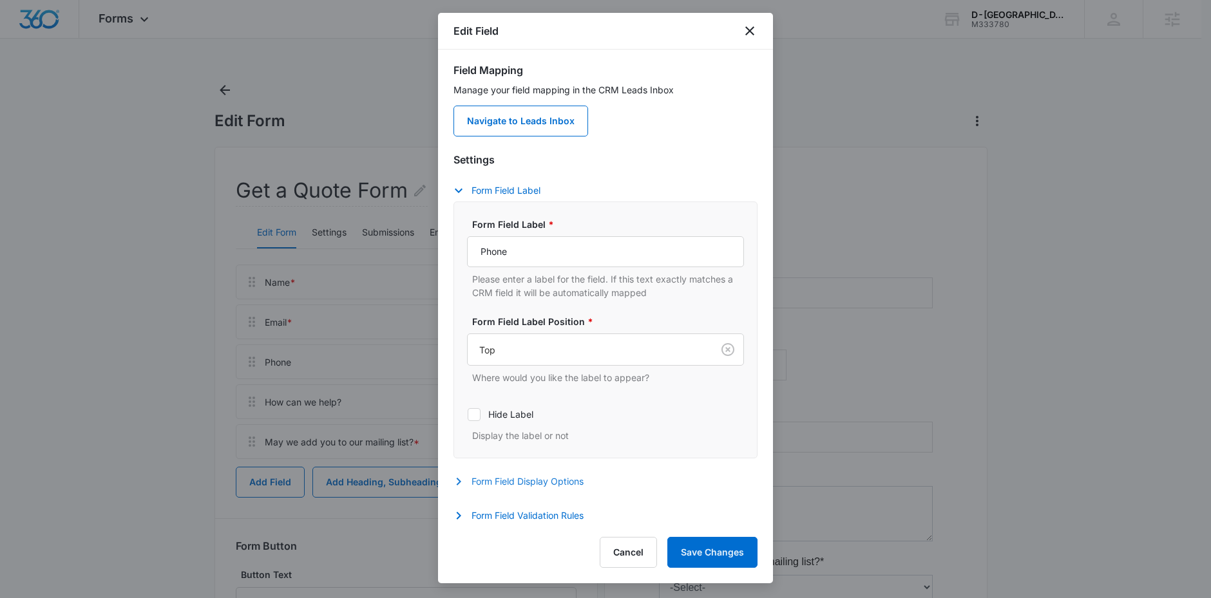
click at [489, 482] on button "Form Field Display Options" at bounding box center [524, 481] width 143 height 15
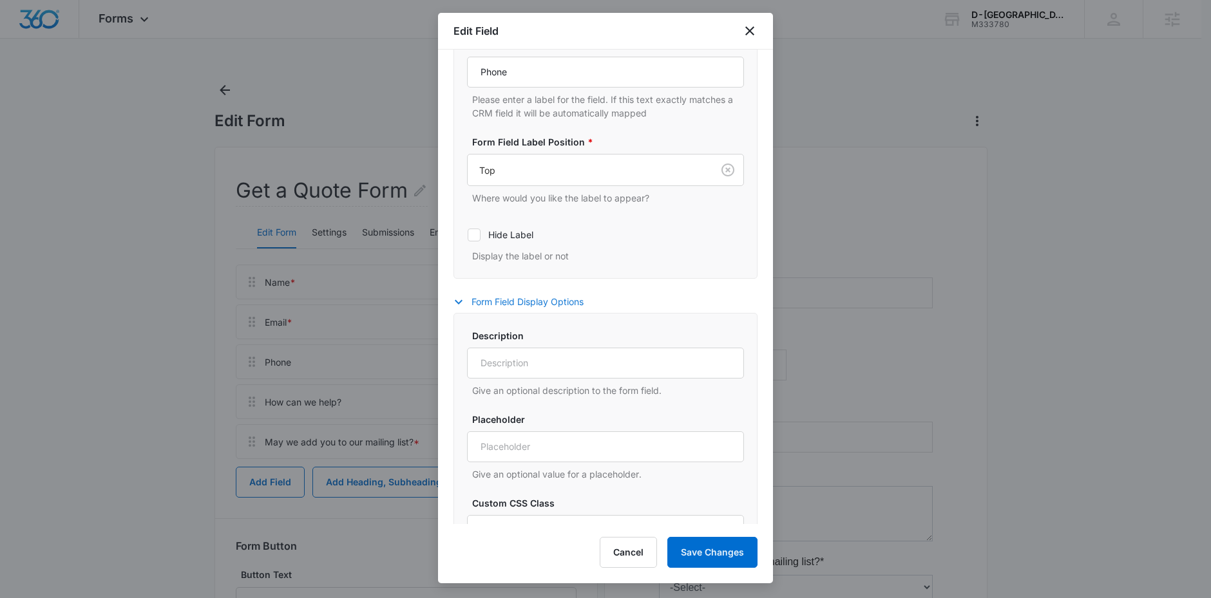
scroll to position [321, 0]
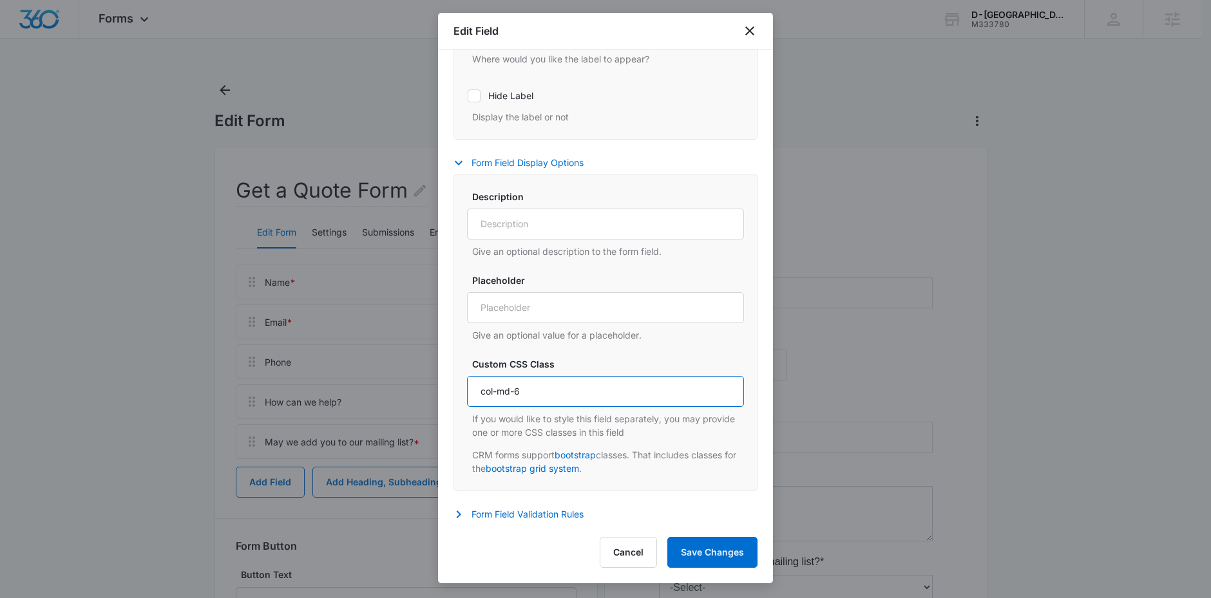
drag, startPoint x: 508, startPoint y: 391, endPoint x: 494, endPoint y: 391, distance: 14.2
click at [494, 391] on input "col-md-6" at bounding box center [605, 391] width 277 height 31
type input "col-6"
click at [718, 556] on button "Save Changes" at bounding box center [712, 552] width 90 height 31
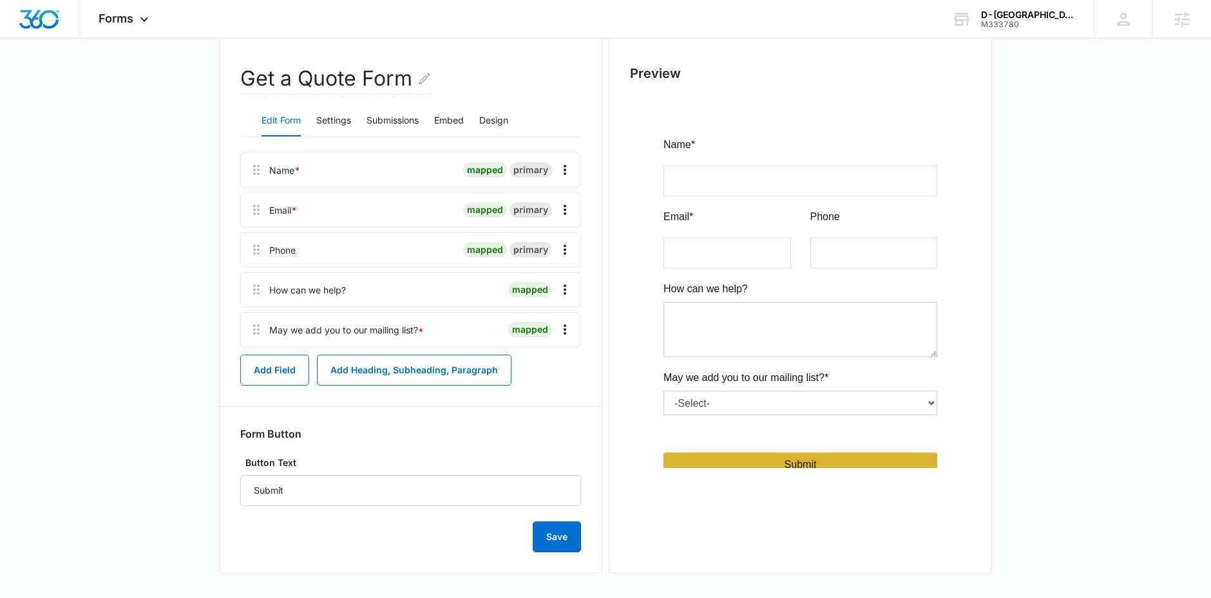
scroll to position [113, 0]
drag, startPoint x: 312, startPoint y: 496, endPoint x: 240, endPoint y: 478, distance: 73.7
click at [240, 478] on input "Submit" at bounding box center [410, 489] width 341 height 31
type input "SUBMIT"
click at [540, 535] on button "Save" at bounding box center [557, 535] width 48 height 31
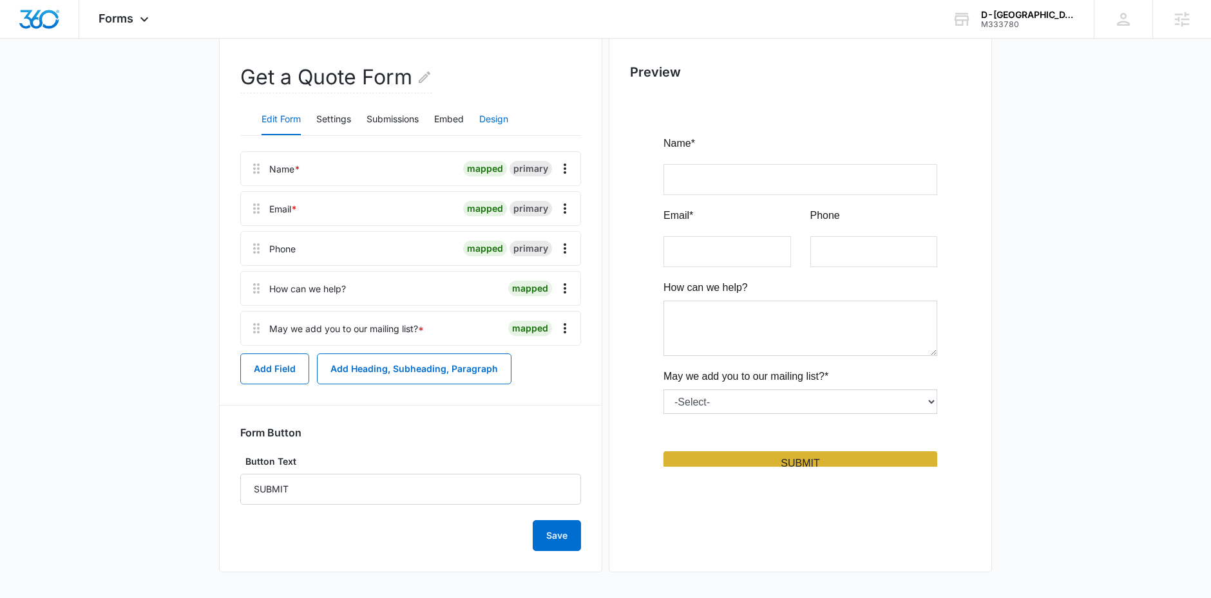
click at [489, 115] on button "Design" at bounding box center [493, 119] width 29 height 31
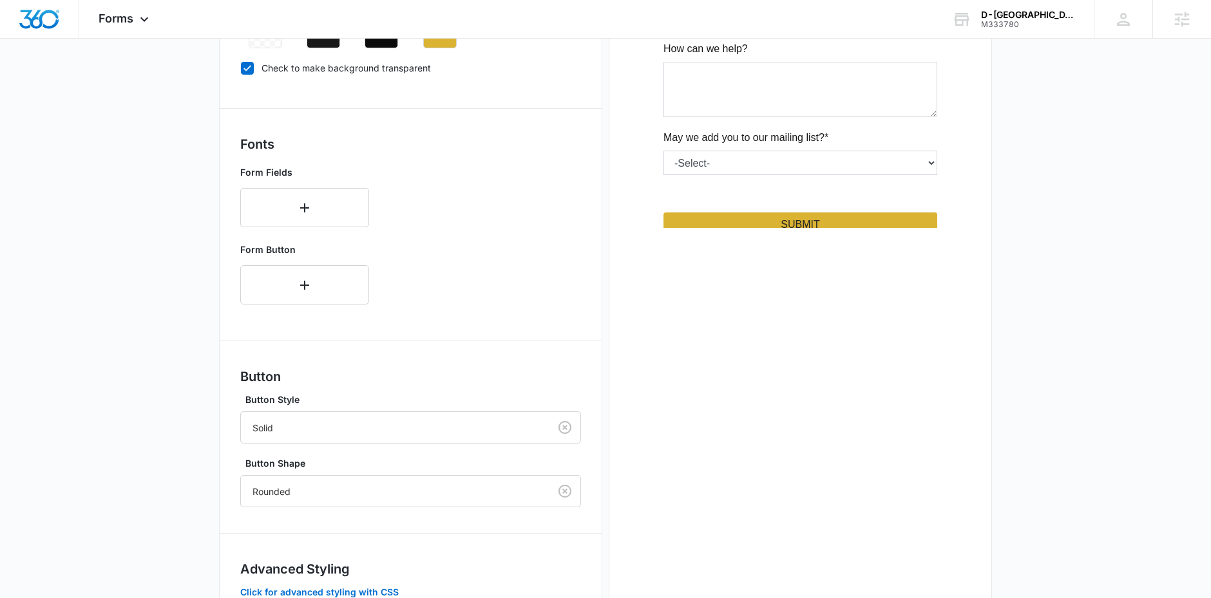
scroll to position [446, 0]
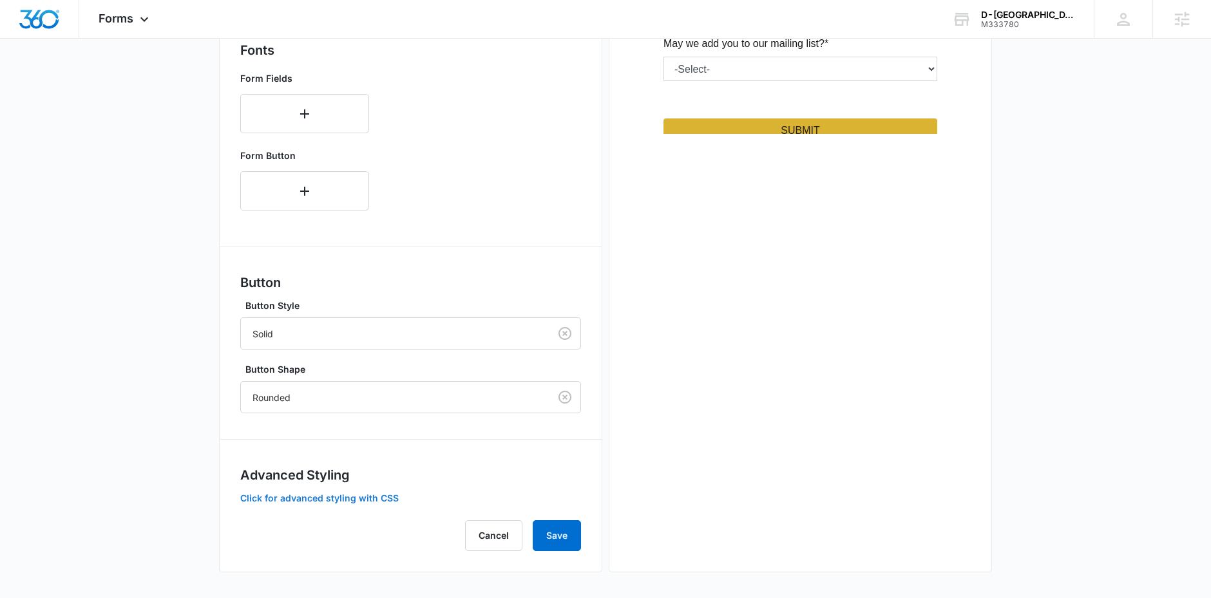
click at [302, 497] on button "Click for advanced styling with CSS" at bounding box center [319, 498] width 158 height 9
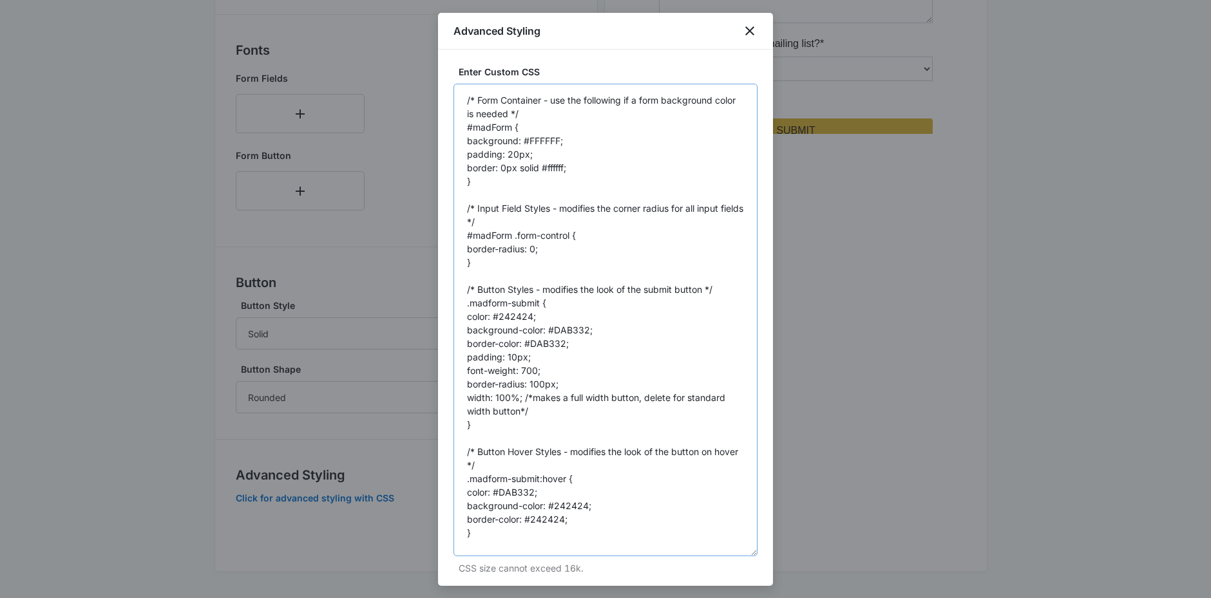
drag, startPoint x: 752, startPoint y: 155, endPoint x: 741, endPoint y: 554, distance: 400.1
click at [742, 554] on textarea "/* Form Container - use the following if a form background color is needed */ #…" at bounding box center [605, 320] width 304 height 473
click at [546, 383] on textarea "/* Form Container - use the following if a form background color is needed */ #…" at bounding box center [605, 320] width 304 height 473
click at [553, 385] on textarea "/* Form Container - use the following if a form background color is needed */ #…" at bounding box center [605, 320] width 304 height 473
drag, startPoint x: 544, startPoint y: 384, endPoint x: 531, endPoint y: 384, distance: 13.5
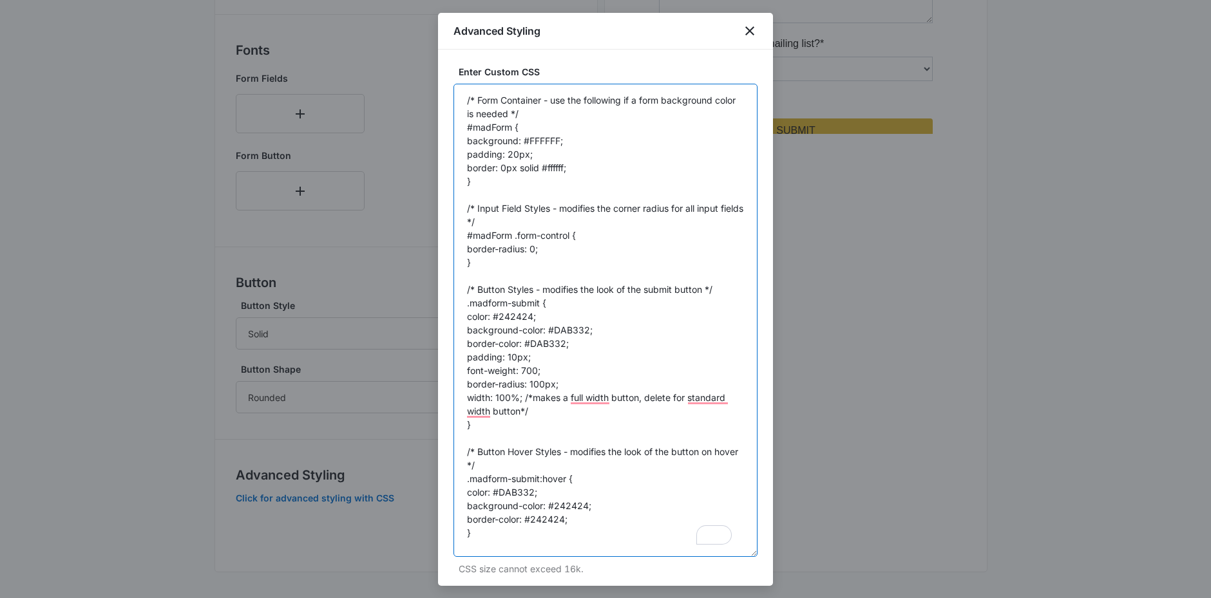
click at [531, 384] on textarea "/* Form Container - use the following if a form background color is needed */ #…" at bounding box center [605, 320] width 304 height 473
click at [567, 389] on textarea "/* Form Container - use the following if a form background color is needed */ #…" at bounding box center [605, 320] width 304 height 473
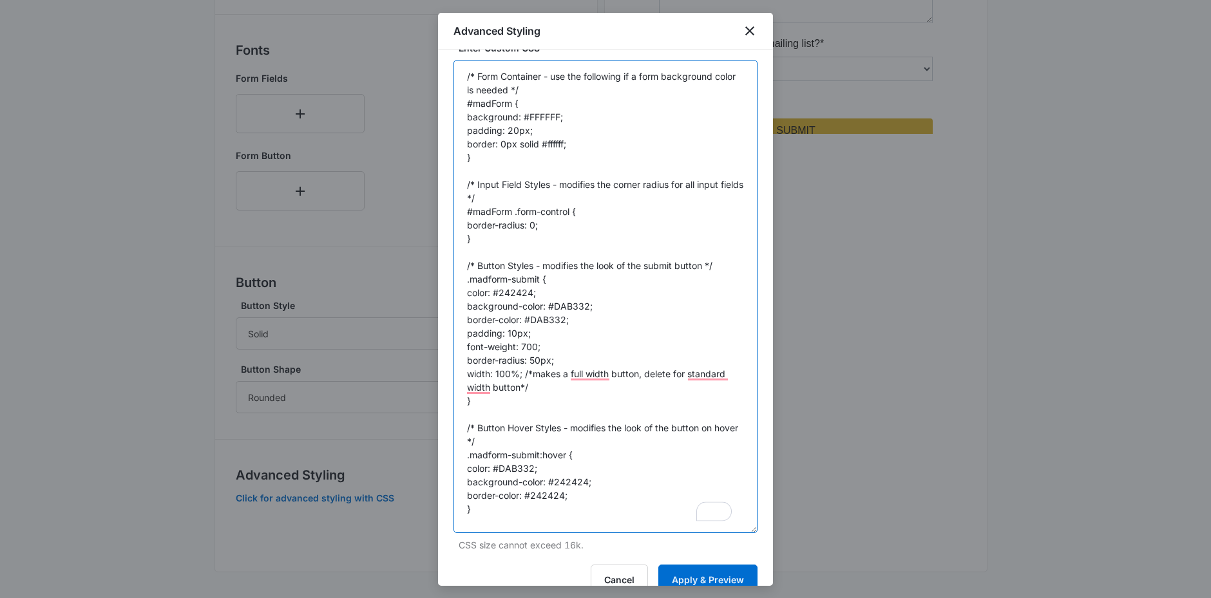
scroll to position [49, 0]
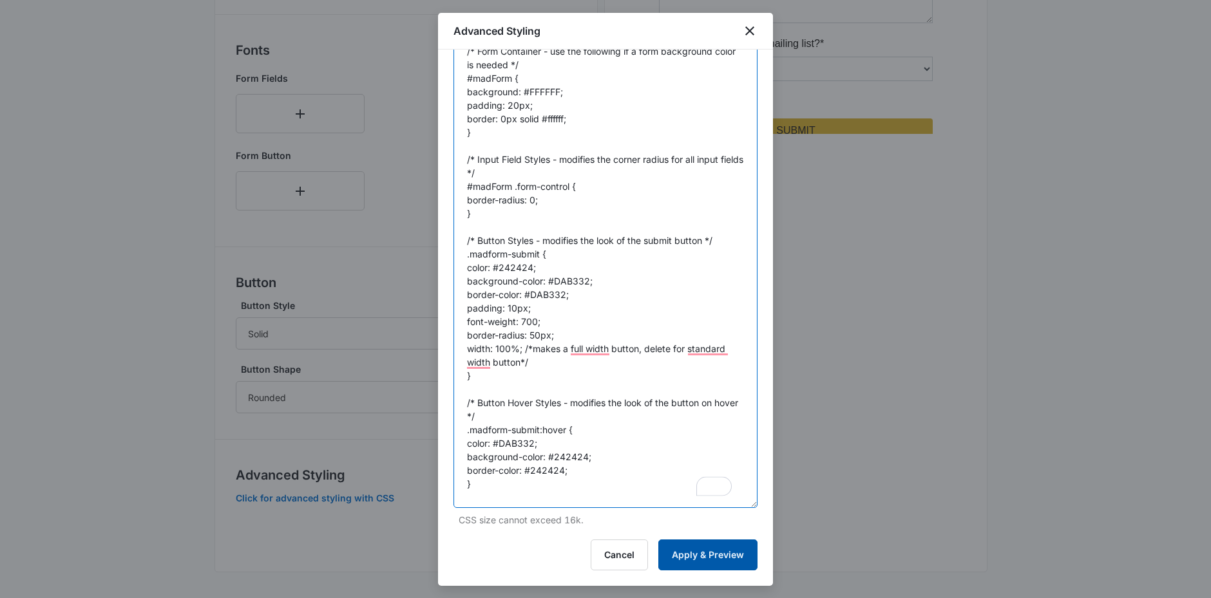
type textarea "/* Form Container - use the following if a form background color is needed */ #…"
click at [699, 556] on button "Apply & Preview" at bounding box center [707, 555] width 99 height 31
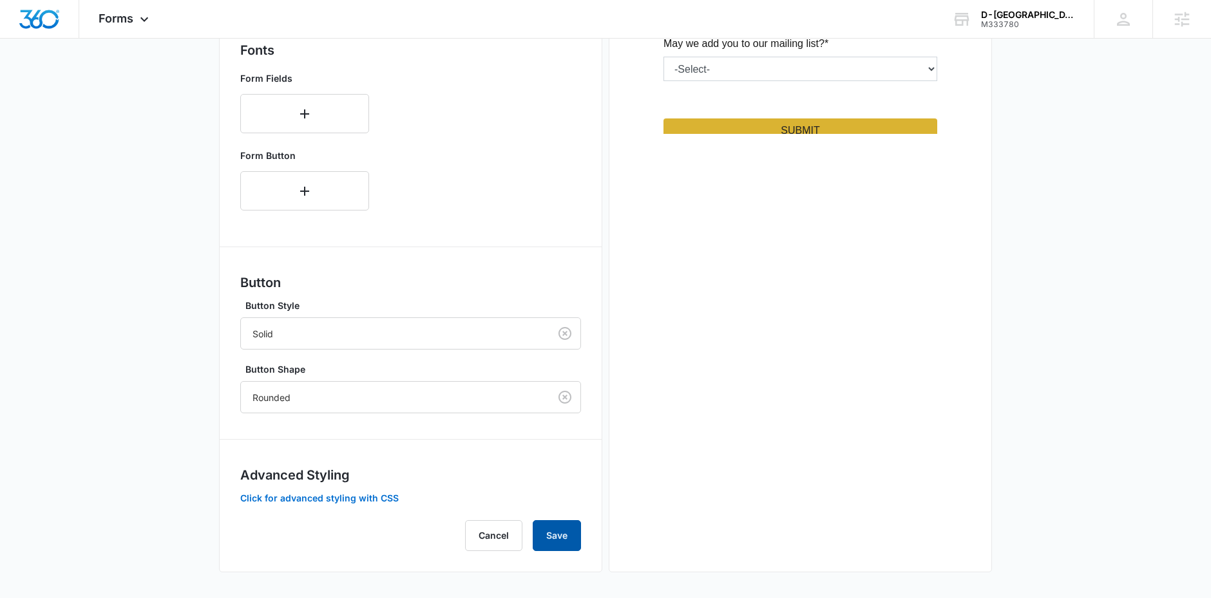
click at [561, 534] on button "Save" at bounding box center [557, 535] width 48 height 31
